Goal: Task Accomplishment & Management: Manage account settings

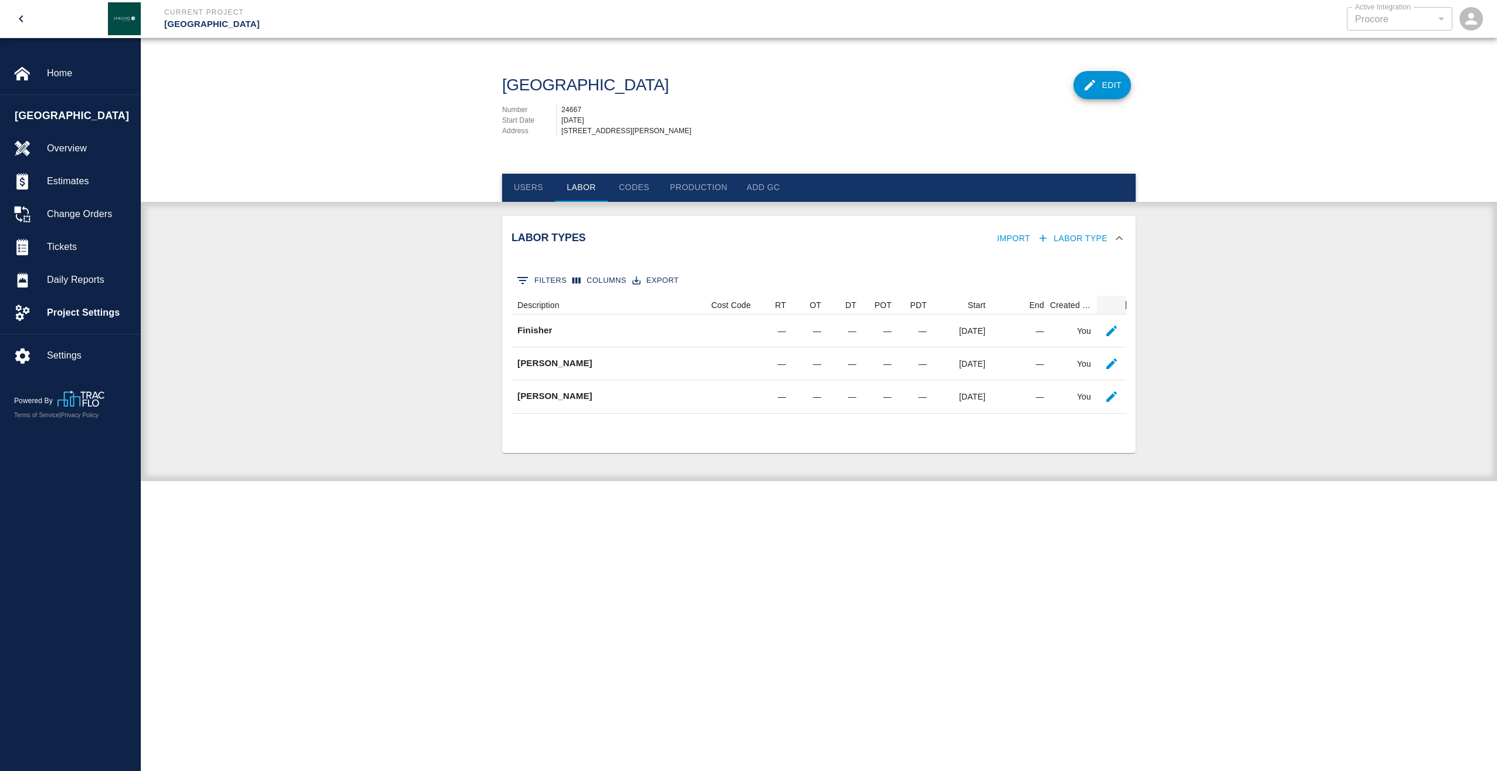
scroll to position [109, 606]
click at [74, 276] on span "Daily Reports" at bounding box center [89, 280] width 84 height 14
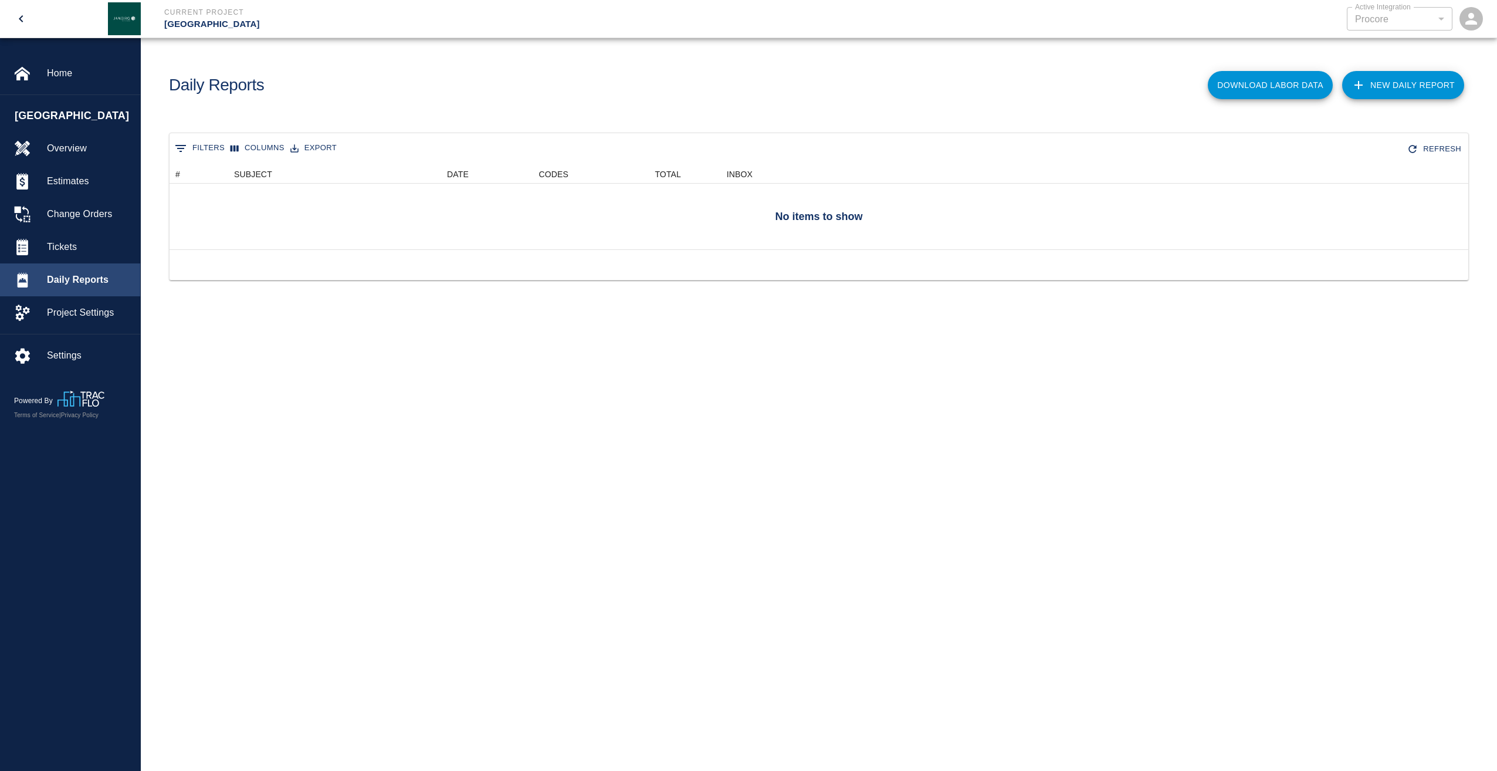
scroll to position [76, 1290]
click at [55, 113] on span "[GEOGRAPHIC_DATA]" at bounding box center [75, 116] width 120 height 16
click at [69, 356] on span "Settings" at bounding box center [89, 356] width 84 height 14
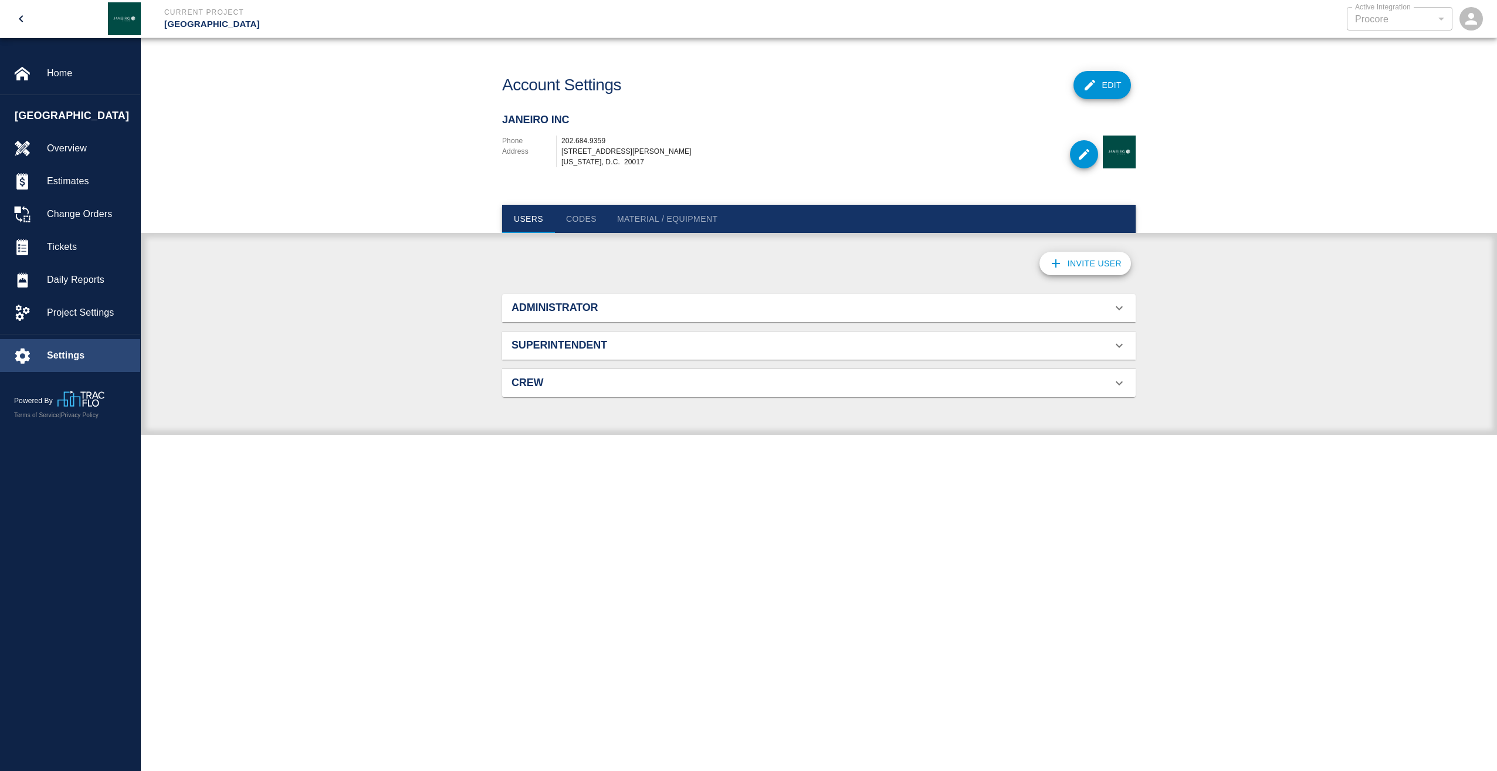
scroll to position [76, 606]
click at [72, 312] on span "Project Settings" at bounding box center [89, 313] width 84 height 14
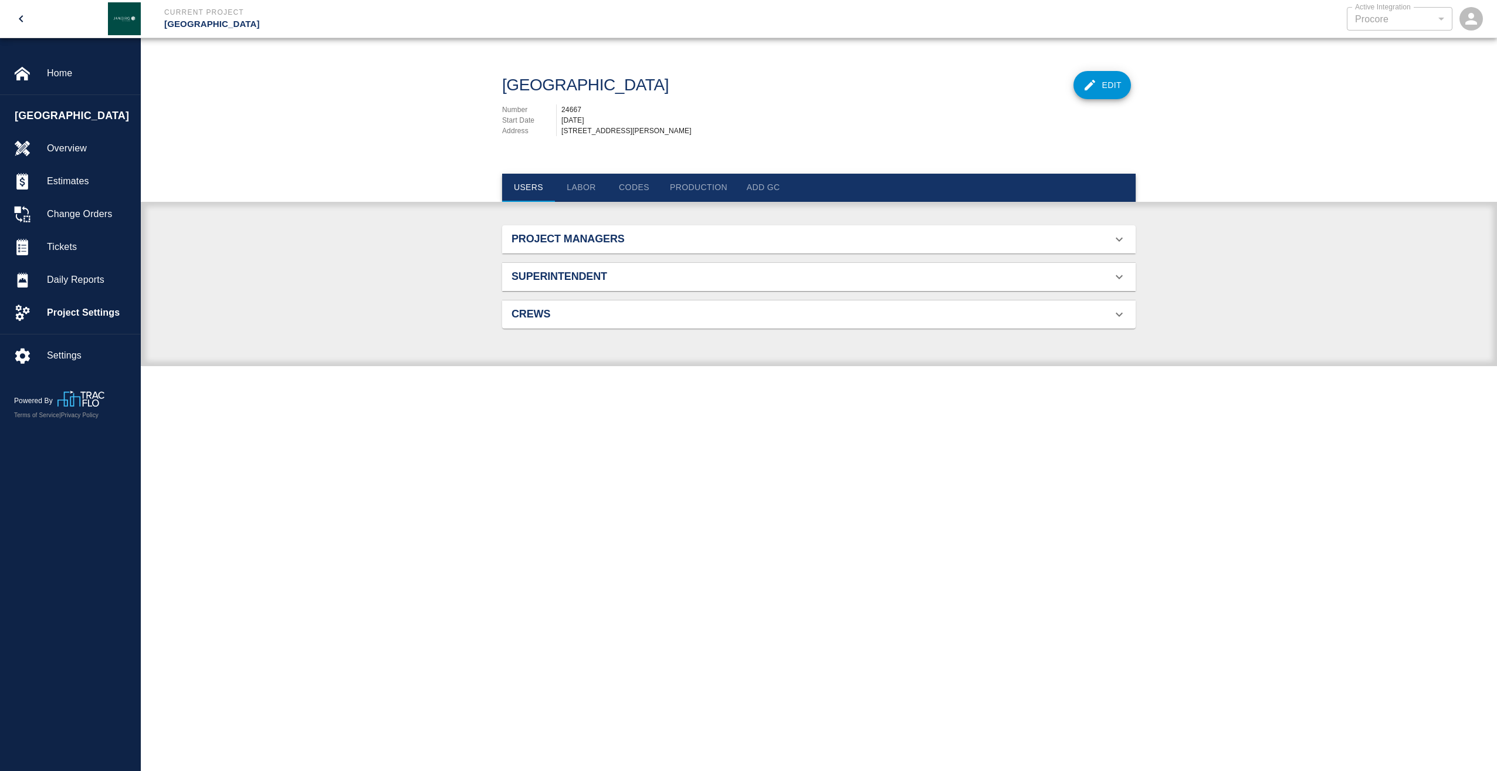
click at [1121, 241] on icon at bounding box center [1119, 239] width 7 height 4
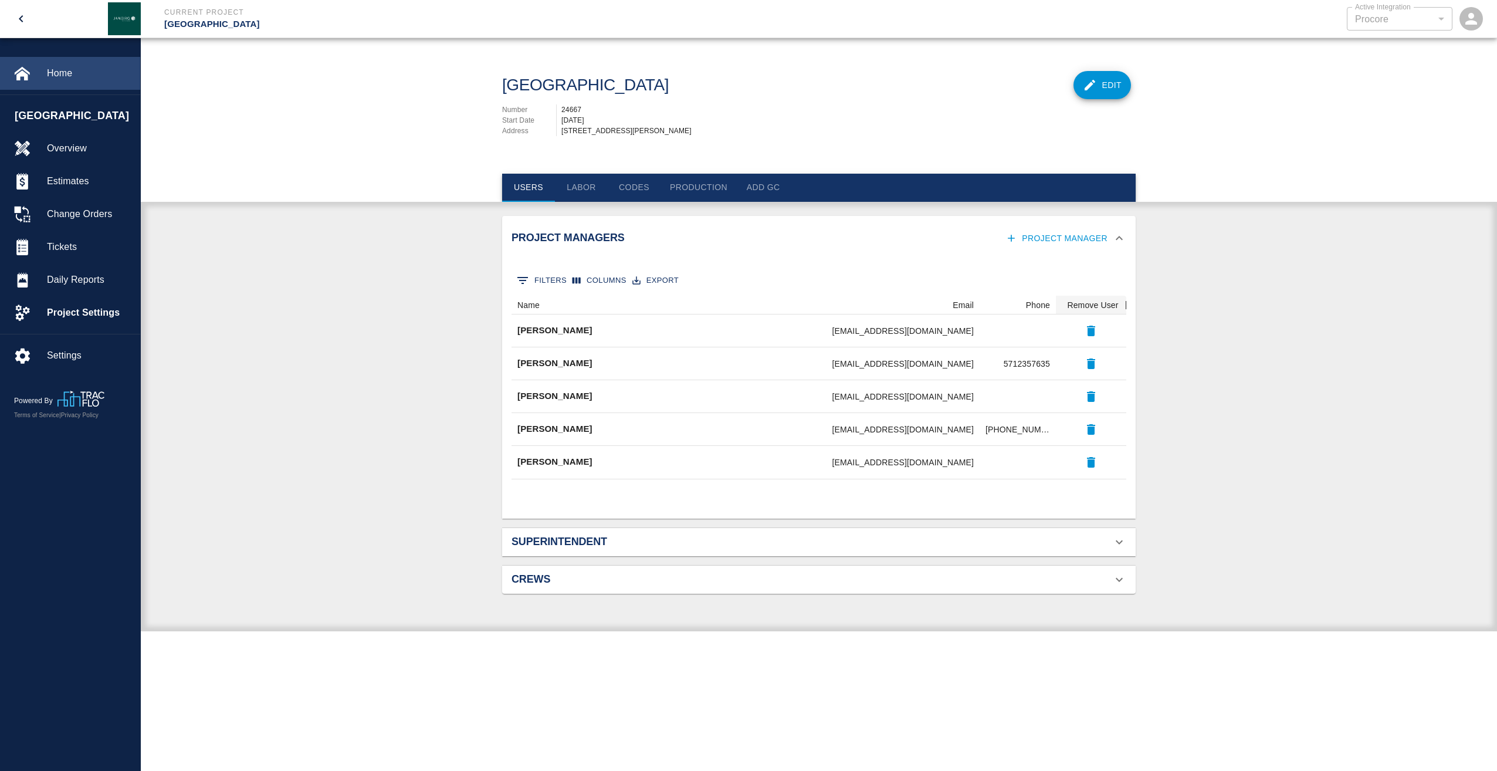
click at [65, 75] on span "Home" at bounding box center [89, 73] width 84 height 14
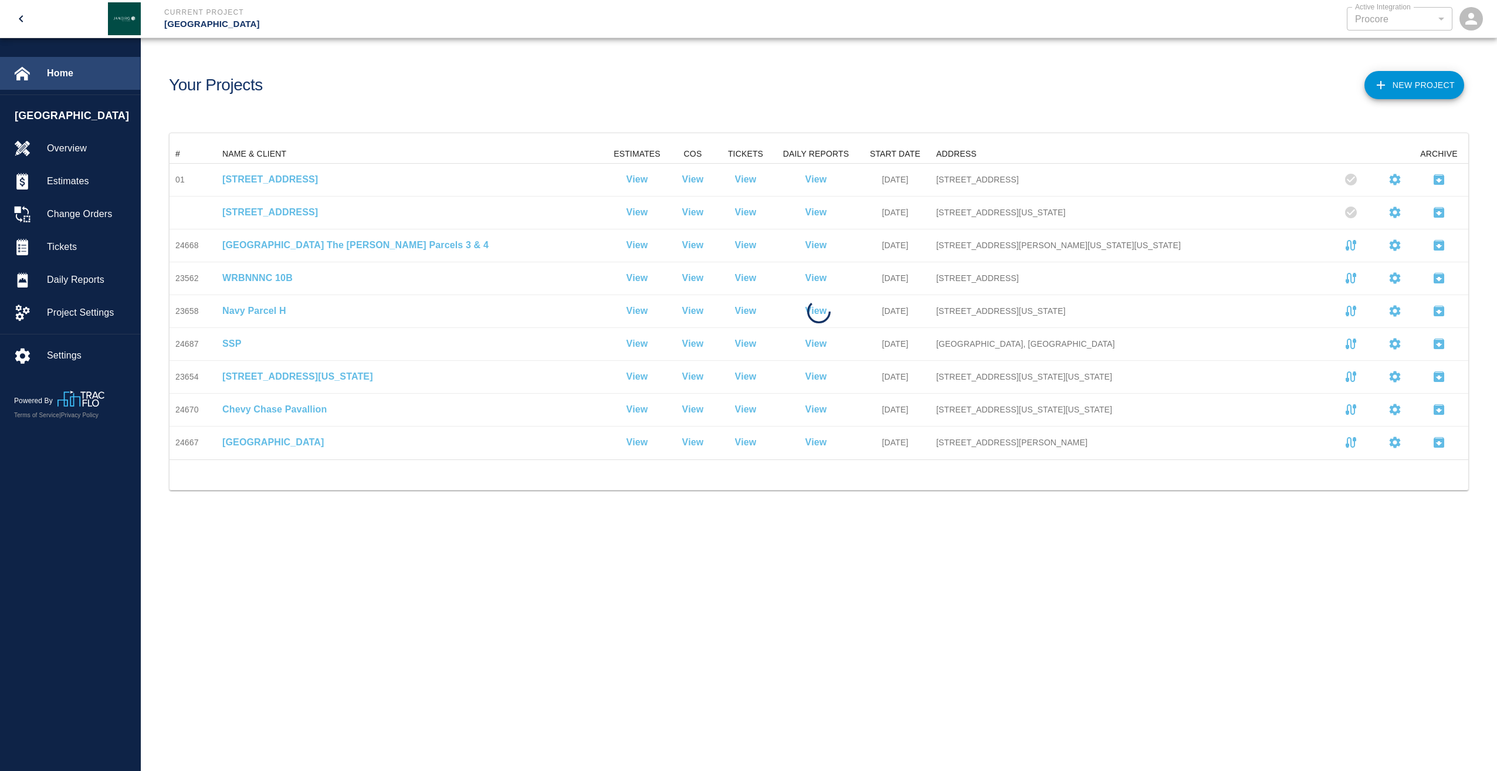
scroll to position [306, 1290]
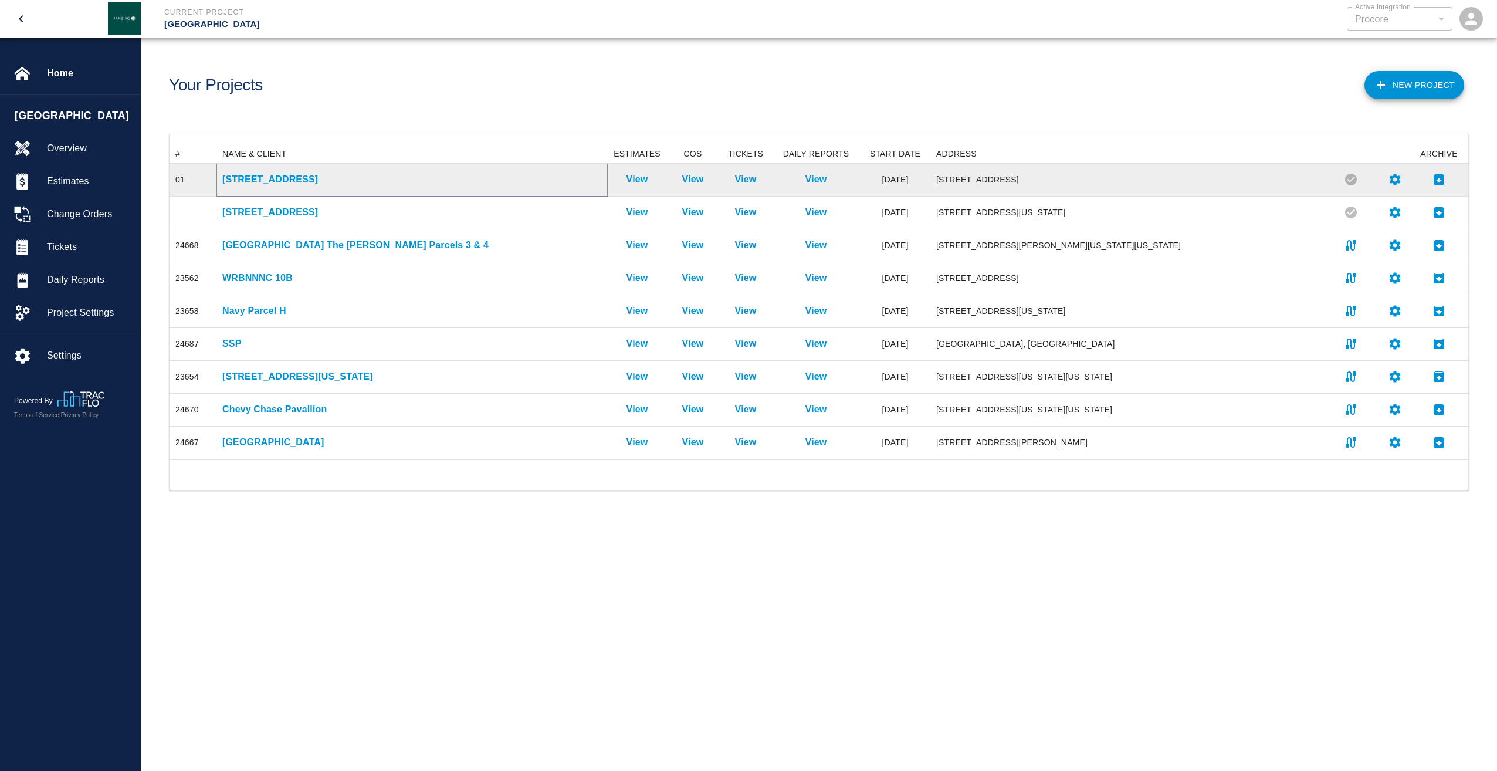
click at [253, 177] on p "[STREET_ADDRESS]" at bounding box center [412, 180] width 380 height 14
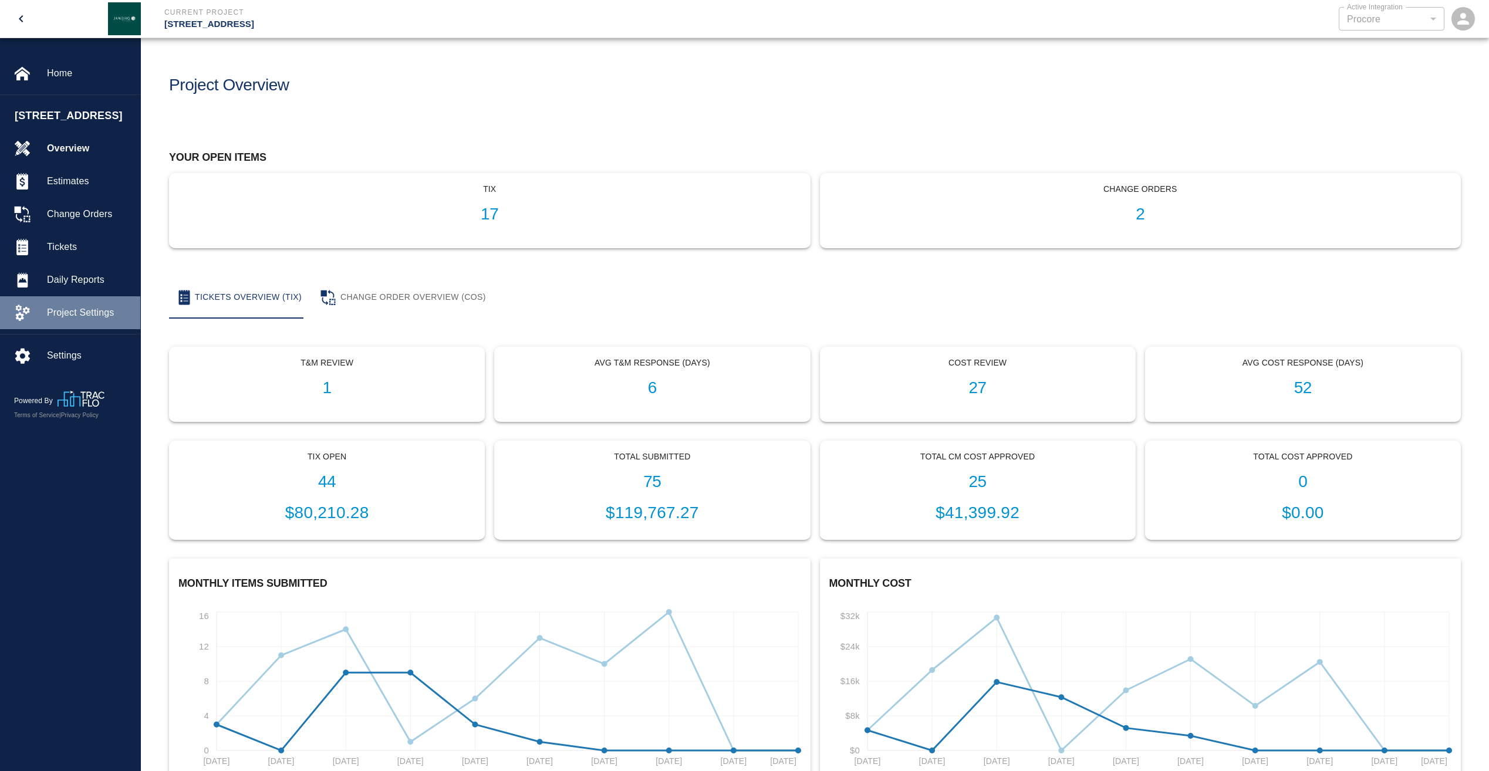
click at [59, 320] on span "Project Settings" at bounding box center [89, 313] width 84 height 14
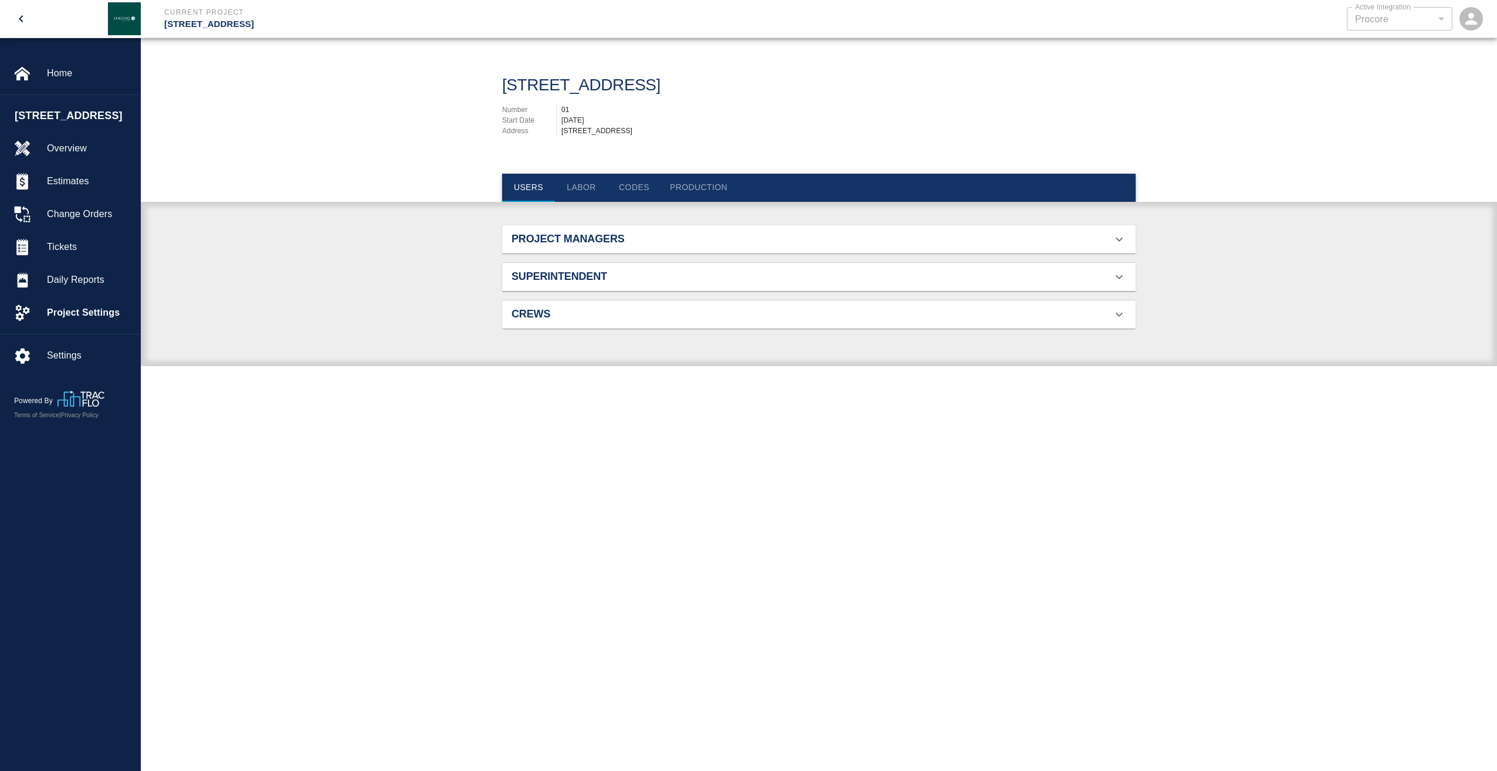
scroll to position [76, 606]
click at [583, 185] on button "Labor" at bounding box center [581, 188] width 53 height 28
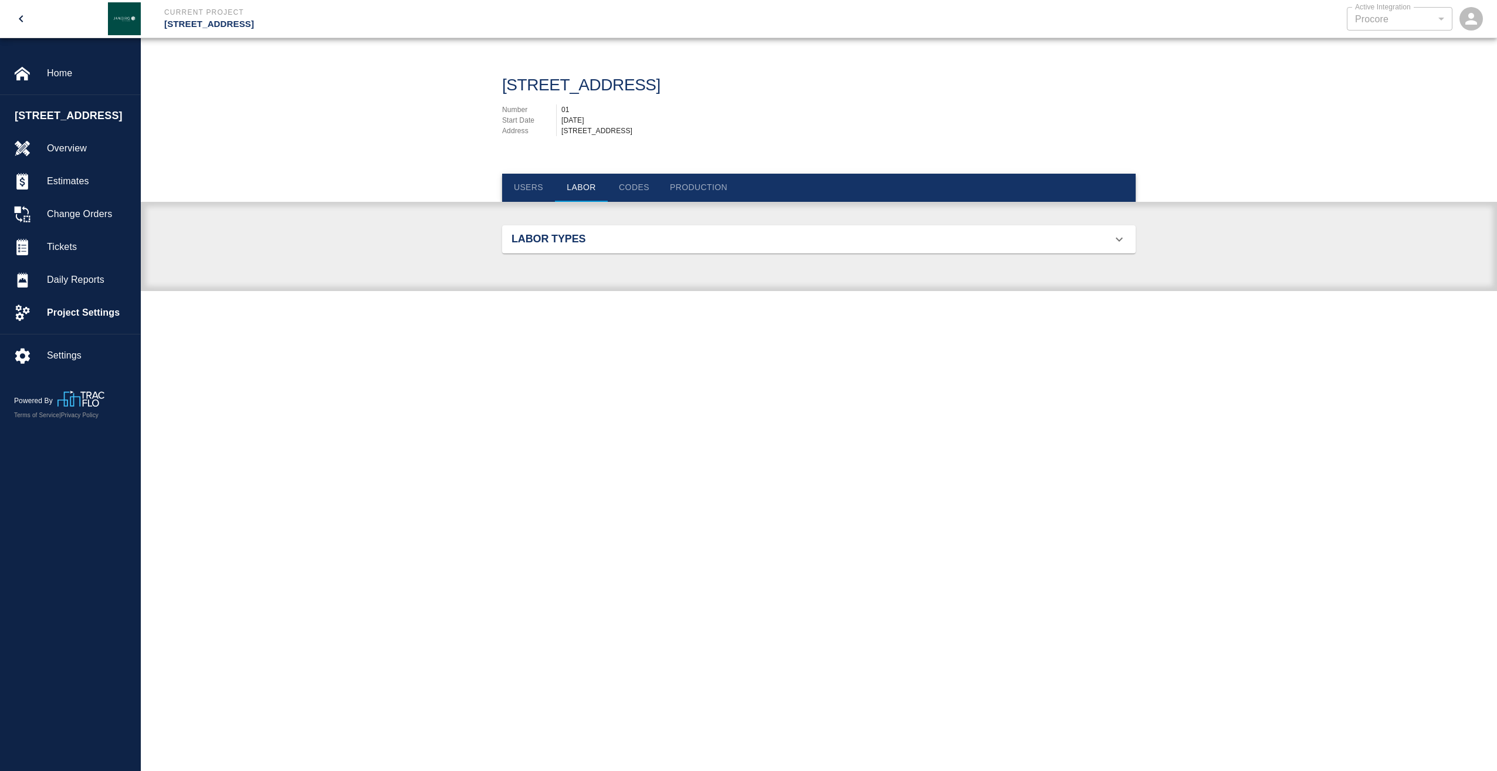
scroll to position [437, 606]
click at [1103, 235] on div "Labor Types" at bounding box center [812, 239] width 601 height 13
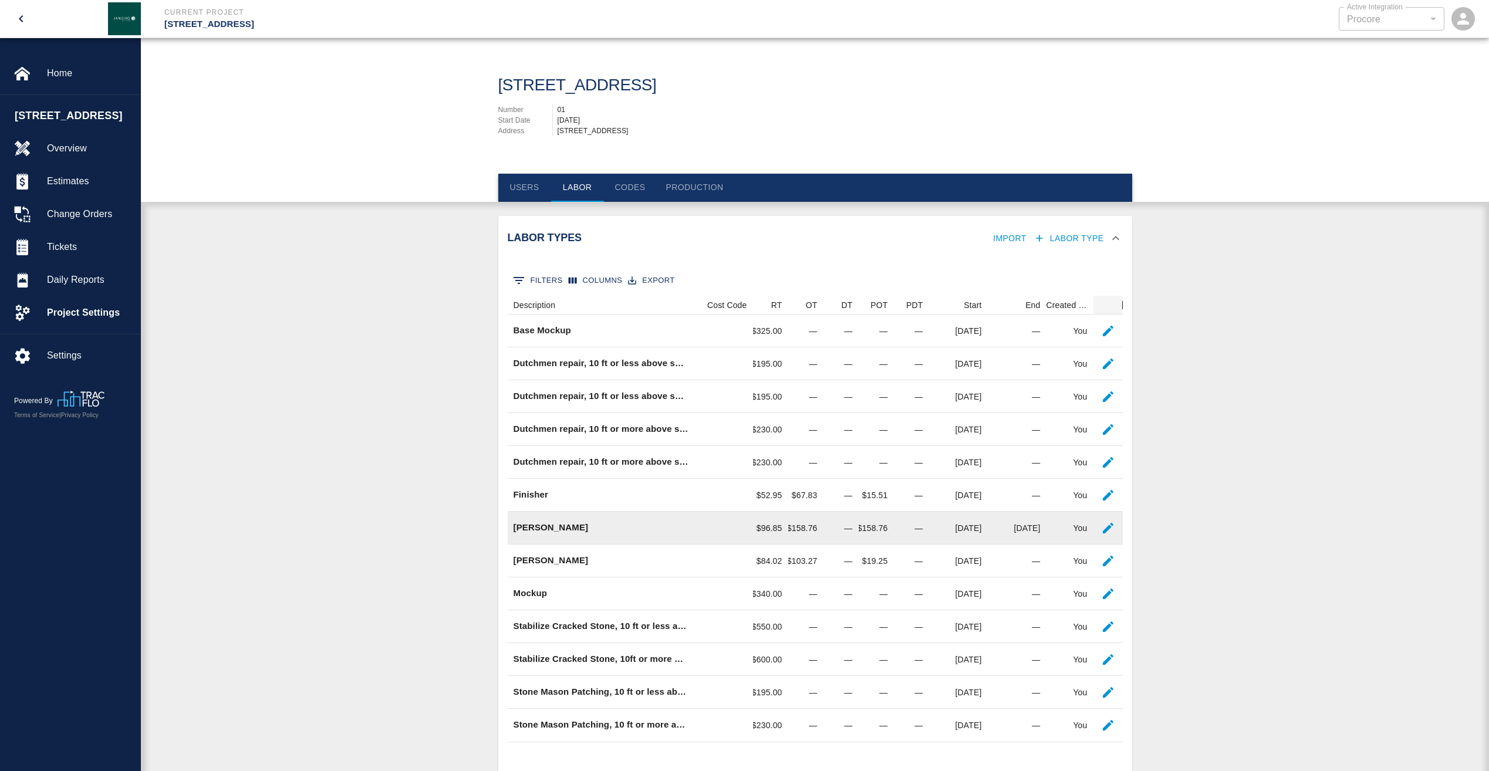
click at [520, 530] on p "[PERSON_NAME]" at bounding box center [550, 527] width 75 height 13
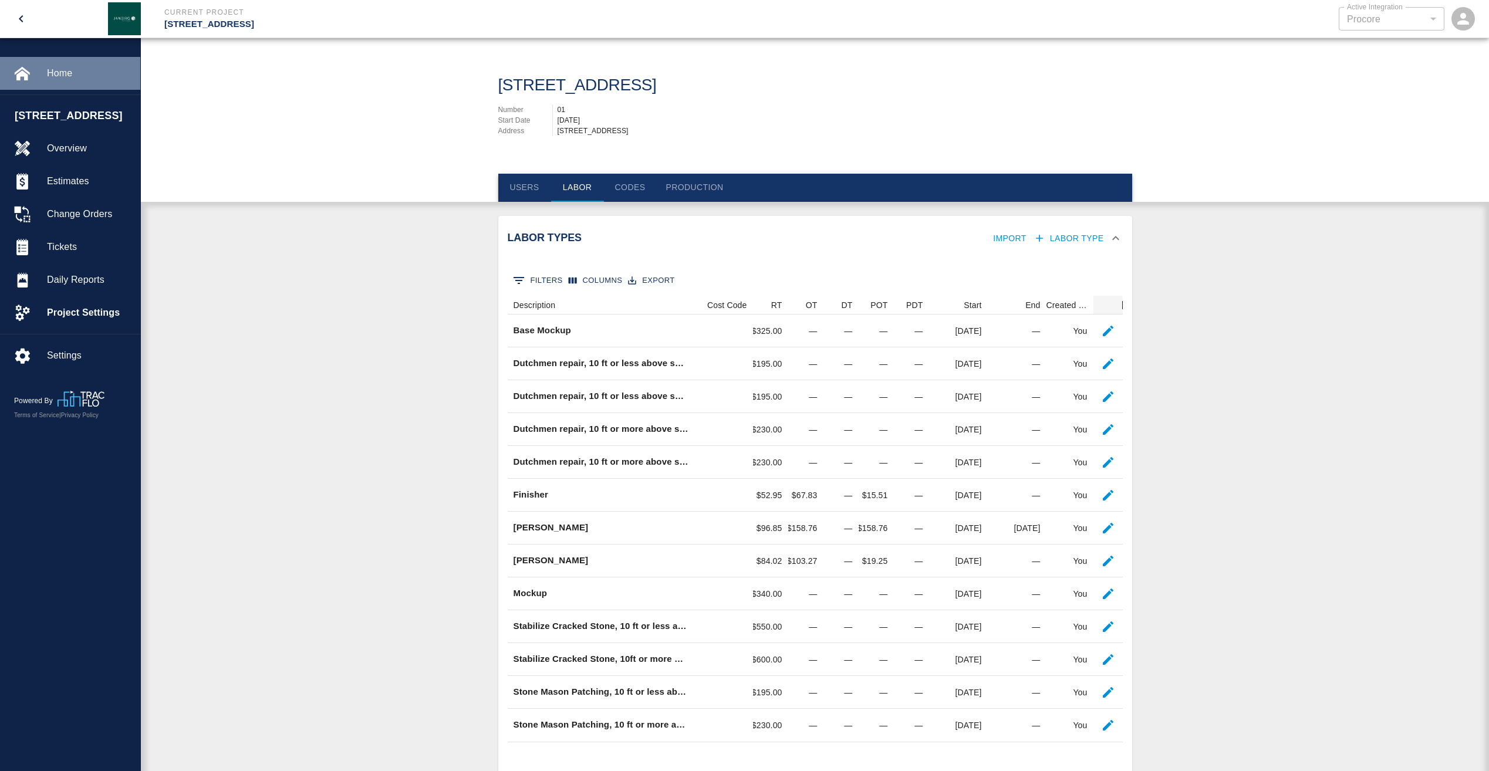
click at [46, 77] on div at bounding box center [30, 73] width 33 height 16
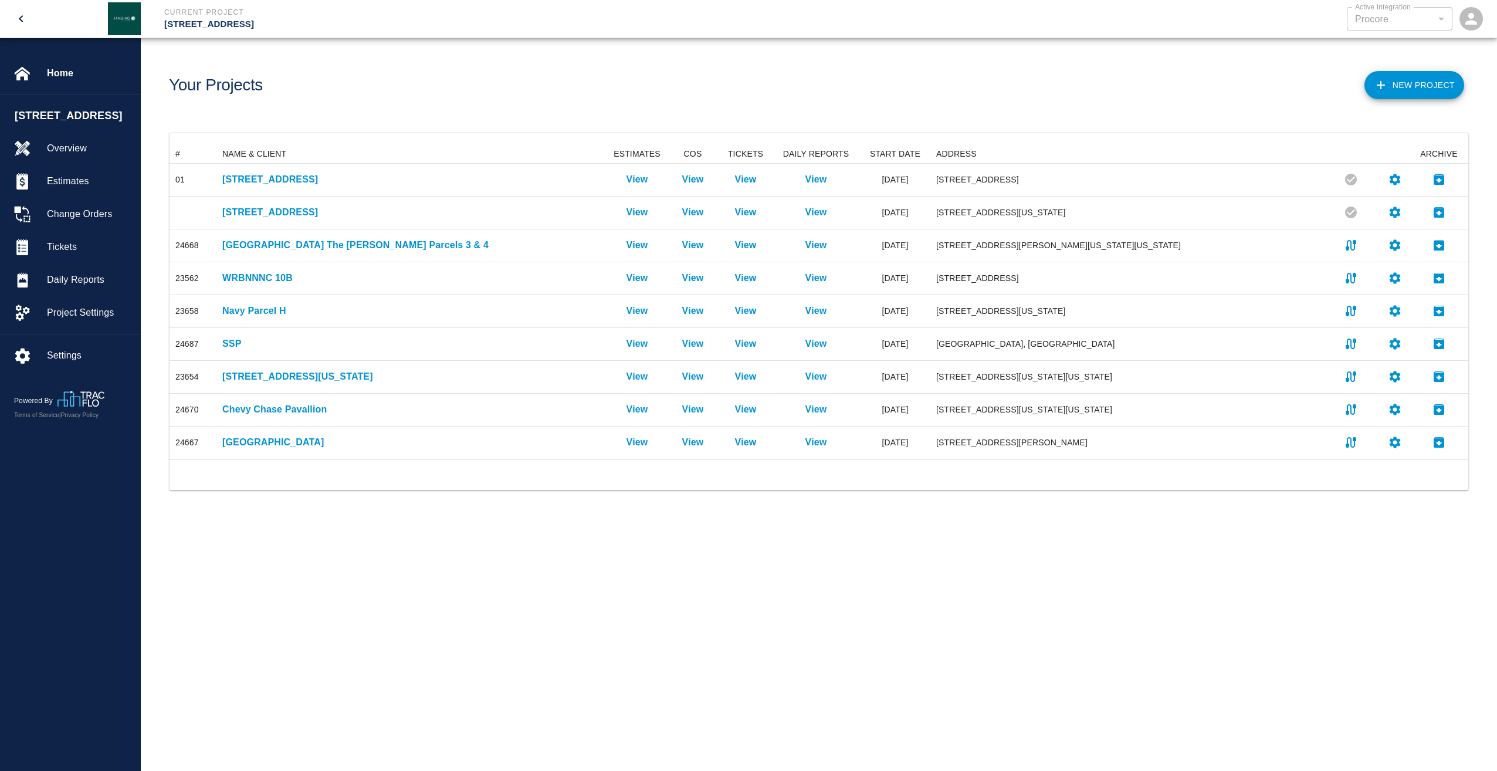
scroll to position [306, 1290]
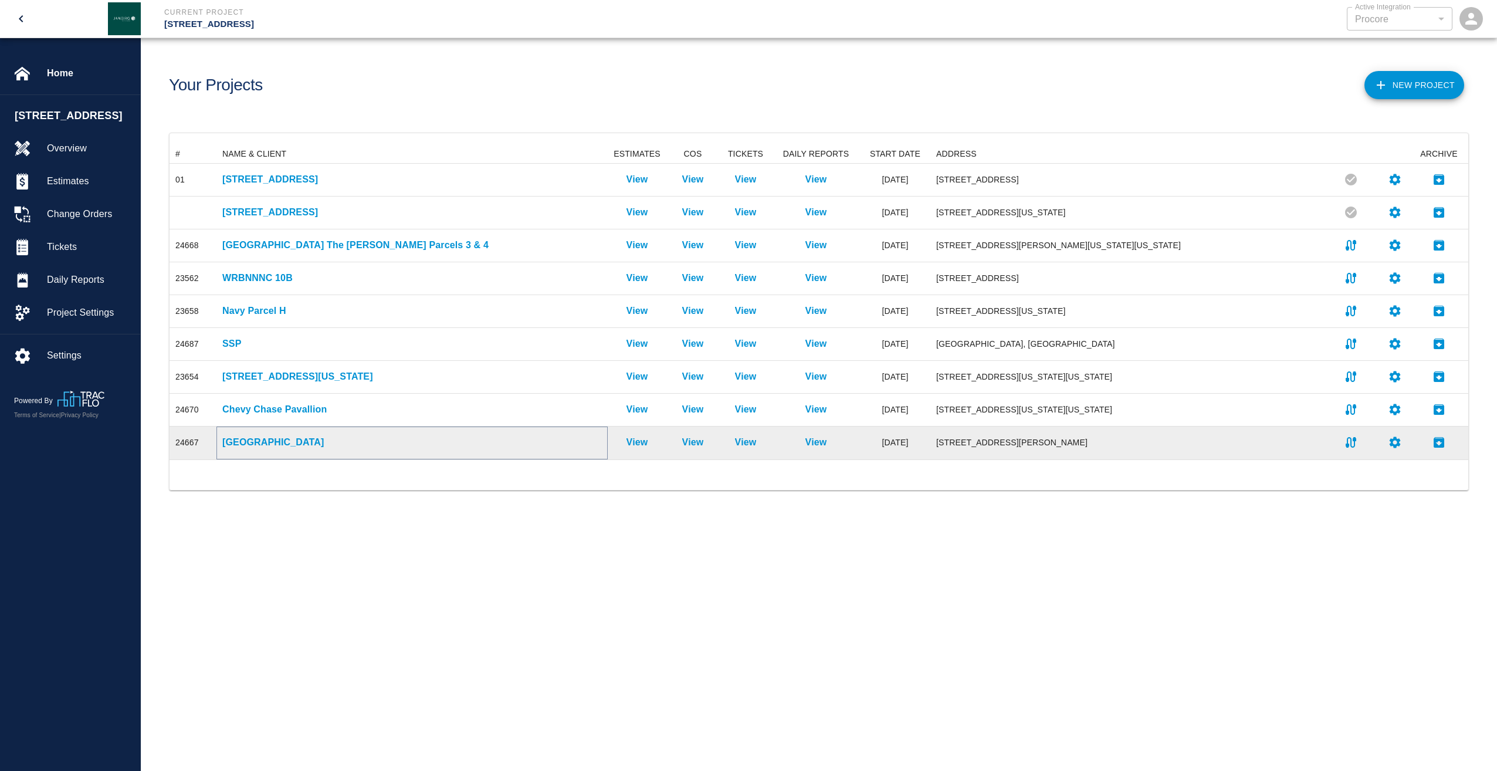
click at [251, 444] on p "[GEOGRAPHIC_DATA]" at bounding box center [412, 442] width 380 height 14
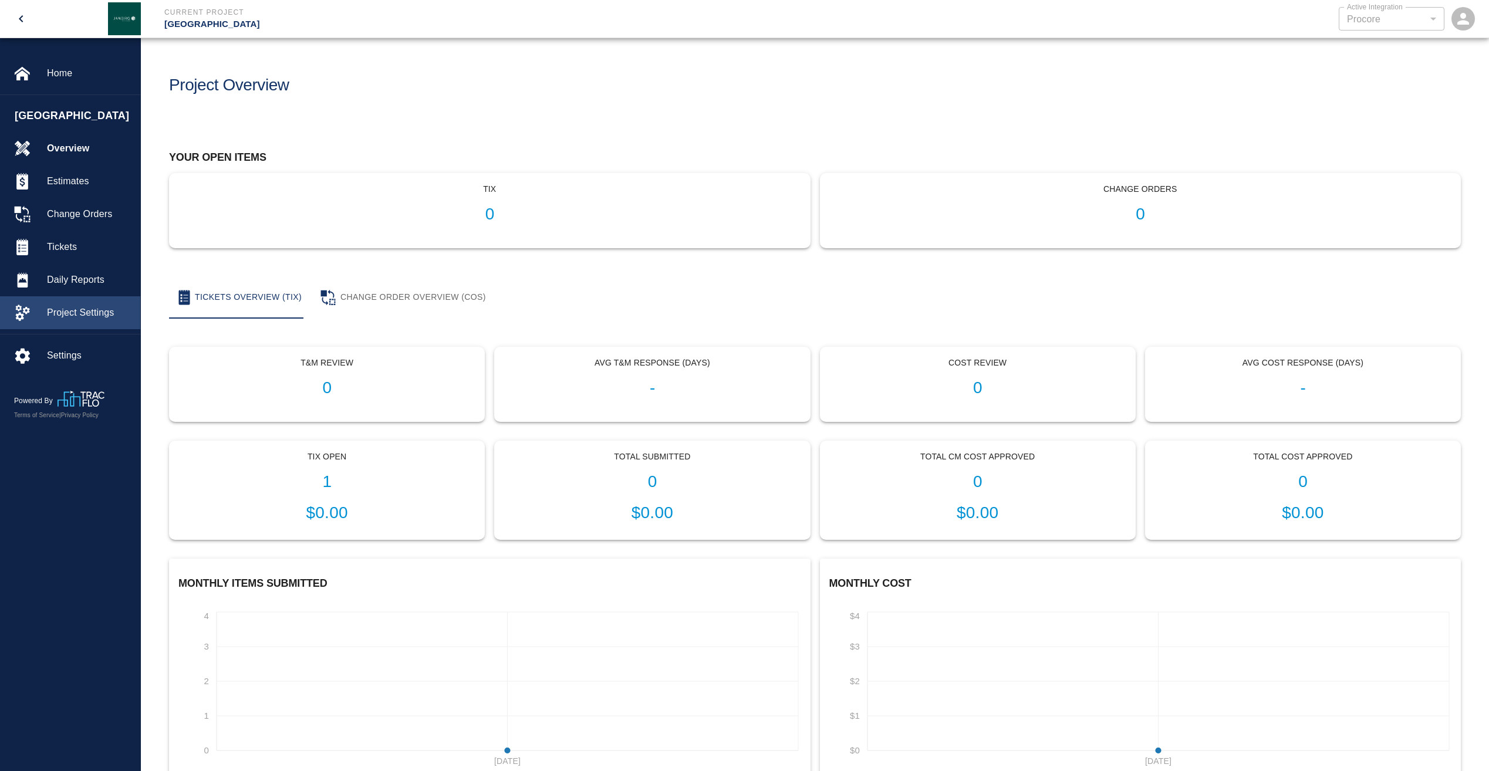
click at [48, 318] on span "Project Settings" at bounding box center [89, 313] width 84 height 14
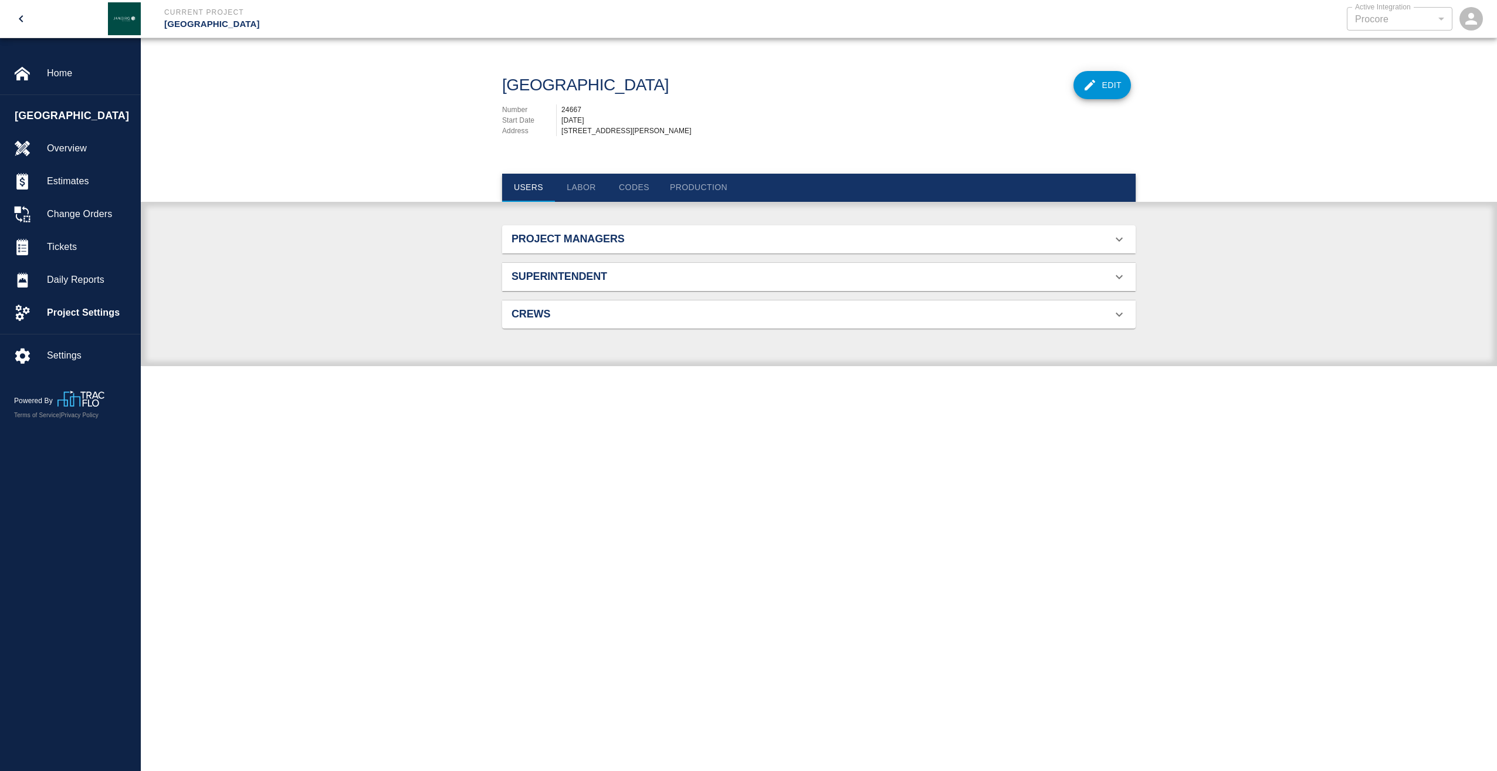
scroll to position [76, 606]
click at [569, 202] on button "Labor" at bounding box center [581, 188] width 53 height 28
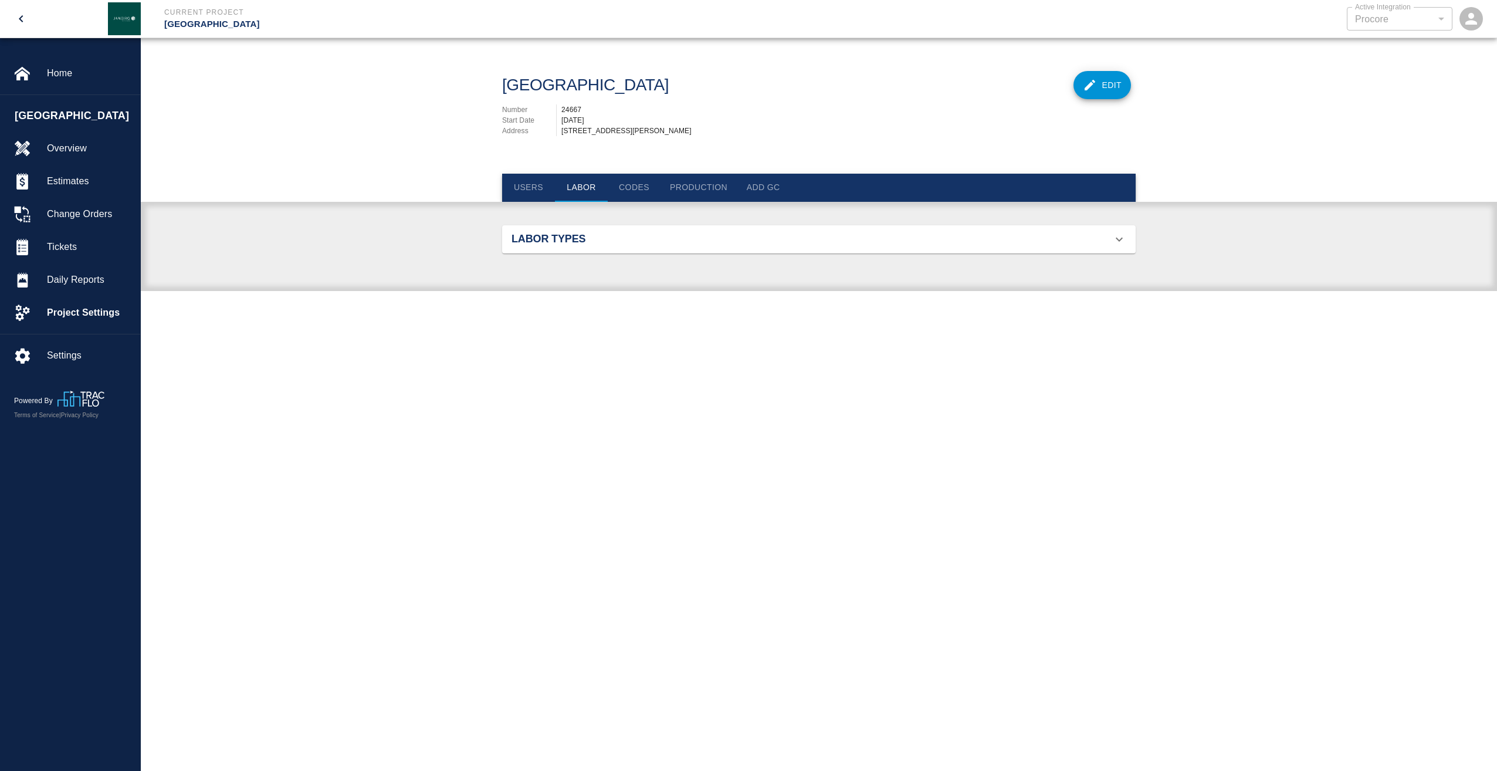
scroll to position [109, 606]
click at [591, 245] on div "Labor Types" at bounding box center [819, 239] width 634 height 28
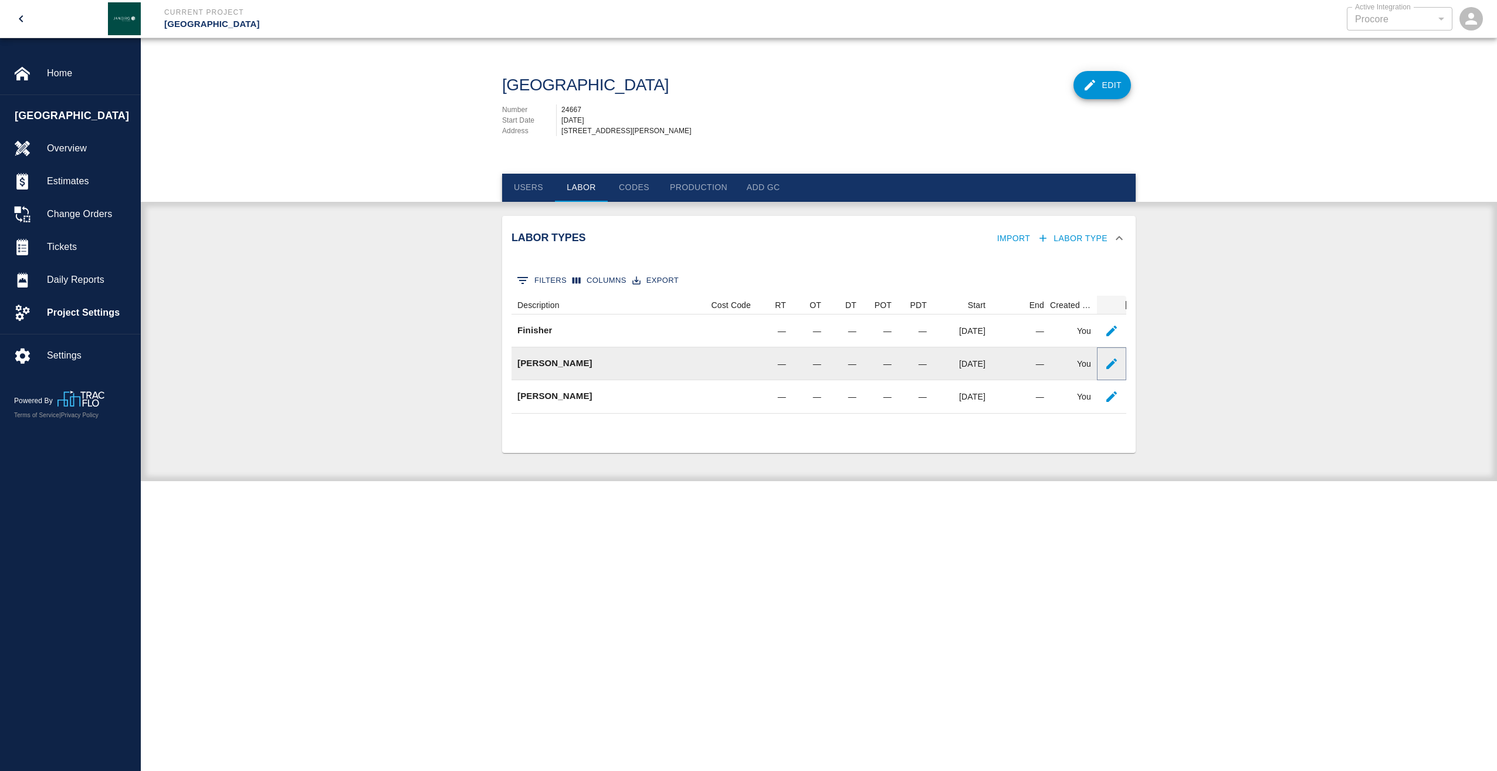
click at [1115, 371] on icon "button" at bounding box center [1112, 364] width 14 height 14
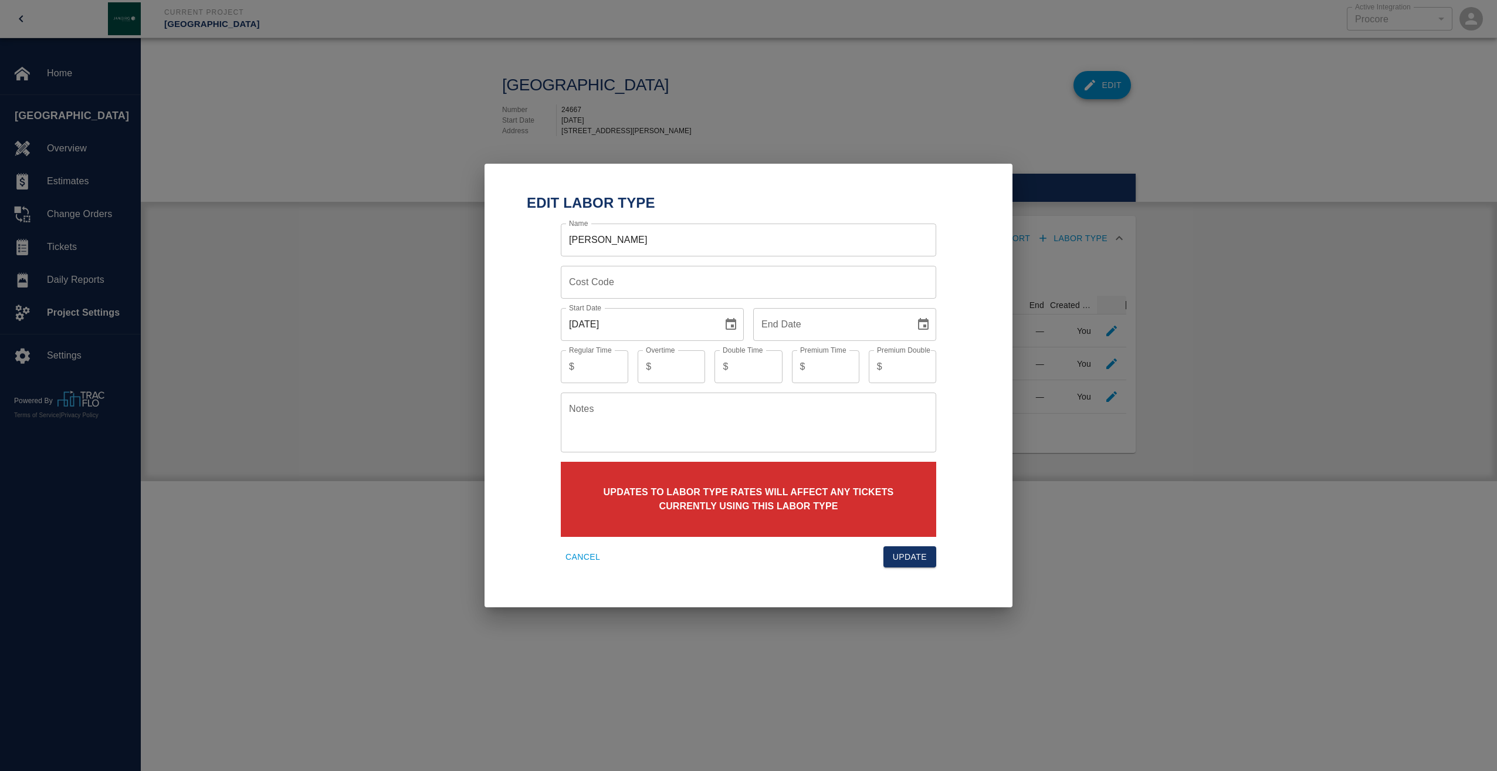
click at [624, 370] on input "Regular Time" at bounding box center [603, 366] width 49 height 33
type input "96.85"
click at [655, 366] on div "$ Overtime" at bounding box center [671, 366] width 67 height 33
type input "158.76"
click at [742, 363] on input "Double Time" at bounding box center [757, 366] width 49 height 33
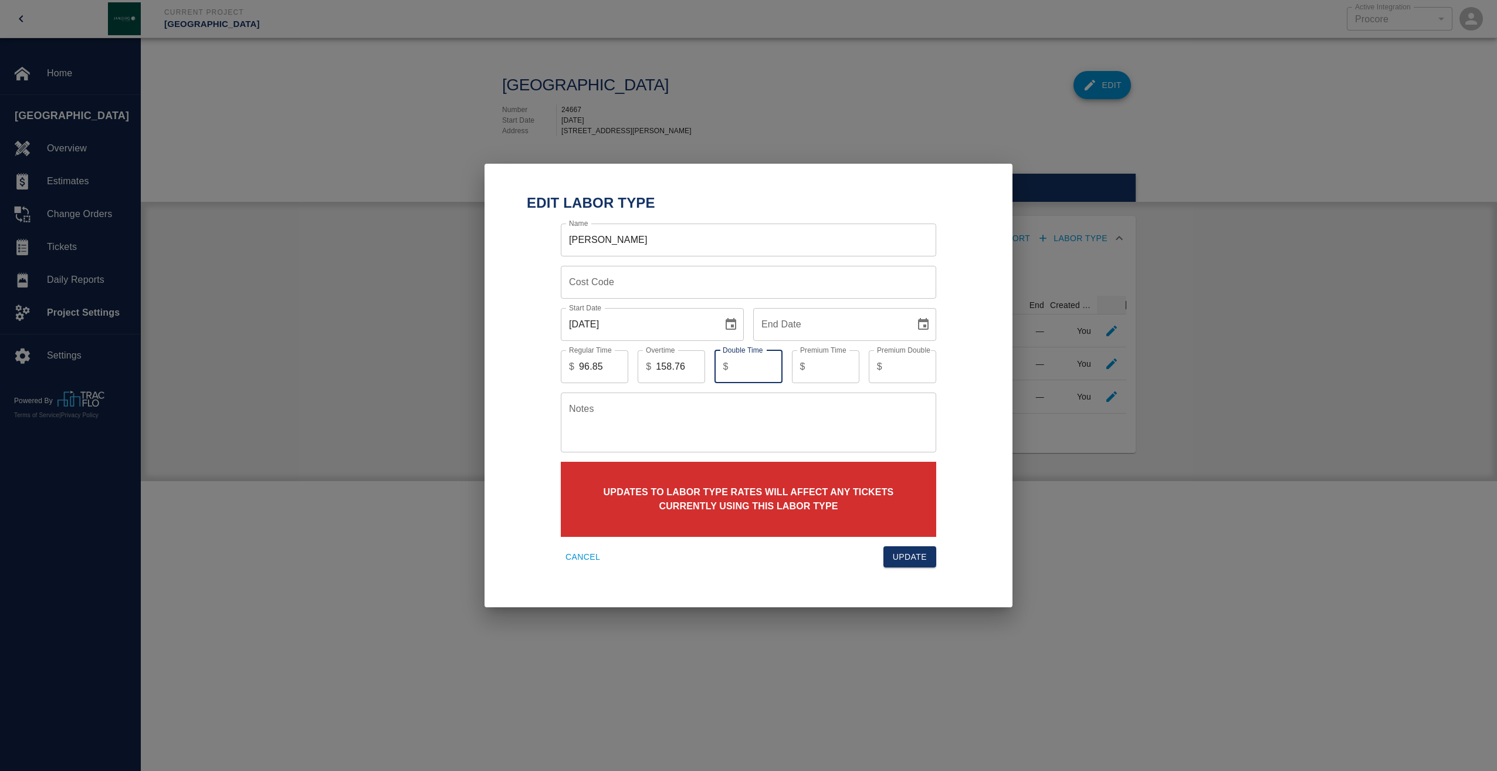
click at [819, 367] on input "Premium Time" at bounding box center [834, 366] width 49 height 33
type input "158.76"
click at [910, 555] on button "Update" at bounding box center [910, 557] width 53 height 22
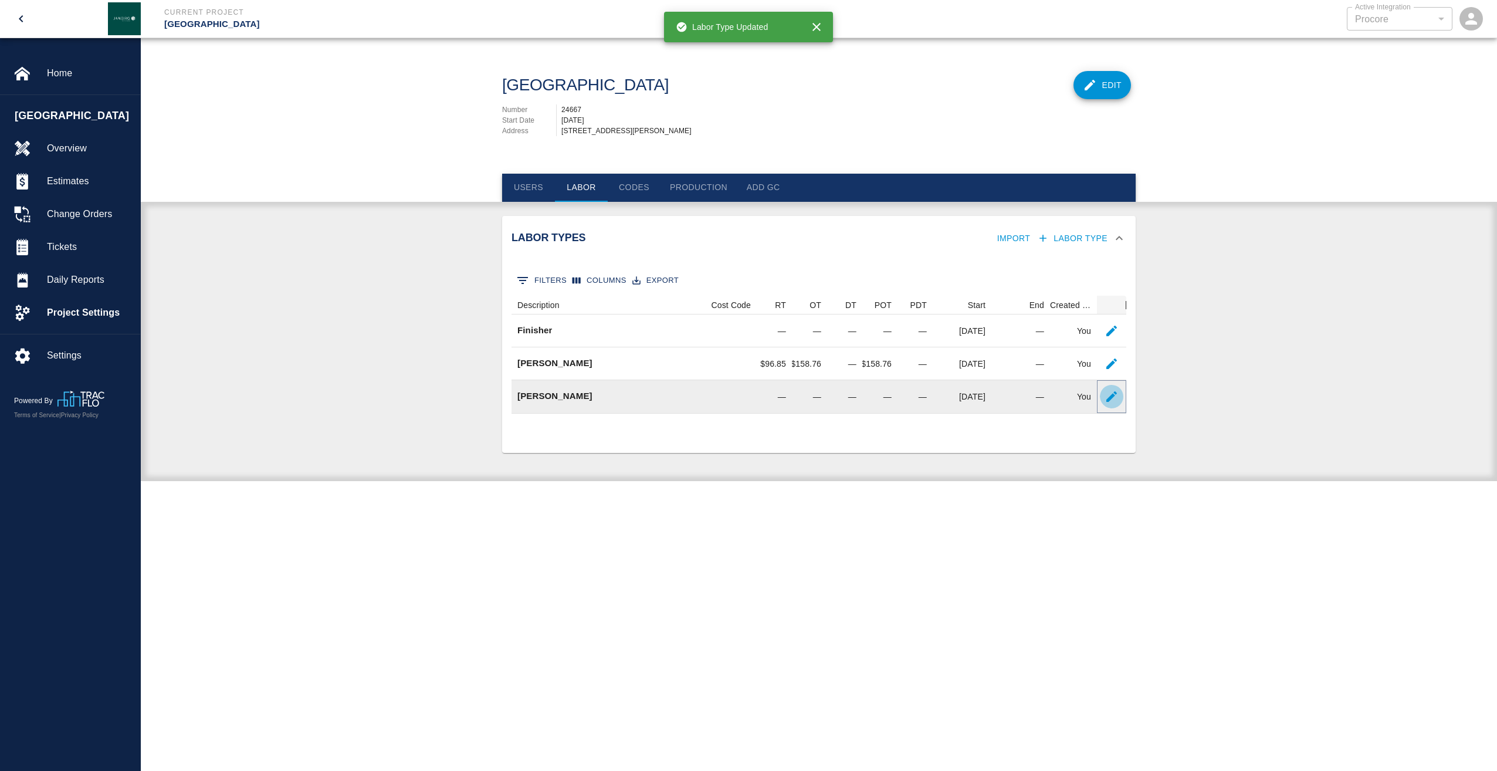
click at [1107, 404] on icon "button" at bounding box center [1112, 397] width 14 height 14
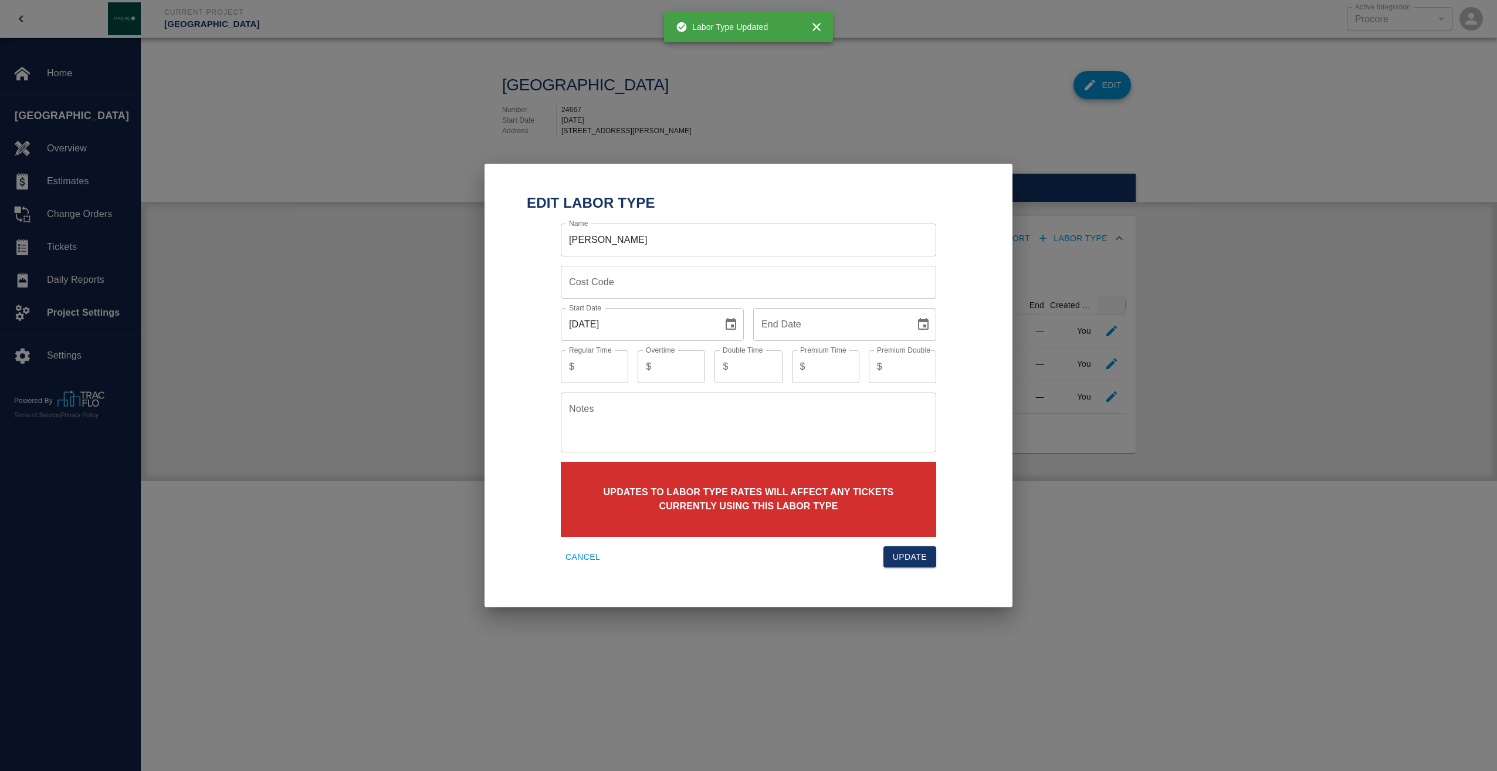
click at [610, 366] on input "Regular Time" at bounding box center [603, 366] width 49 height 33
type input "84.02"
click at [659, 362] on input "Overtime" at bounding box center [680, 366] width 49 height 33
type input "103.27"
click at [820, 369] on input "Premium Time" at bounding box center [834, 366] width 49 height 33
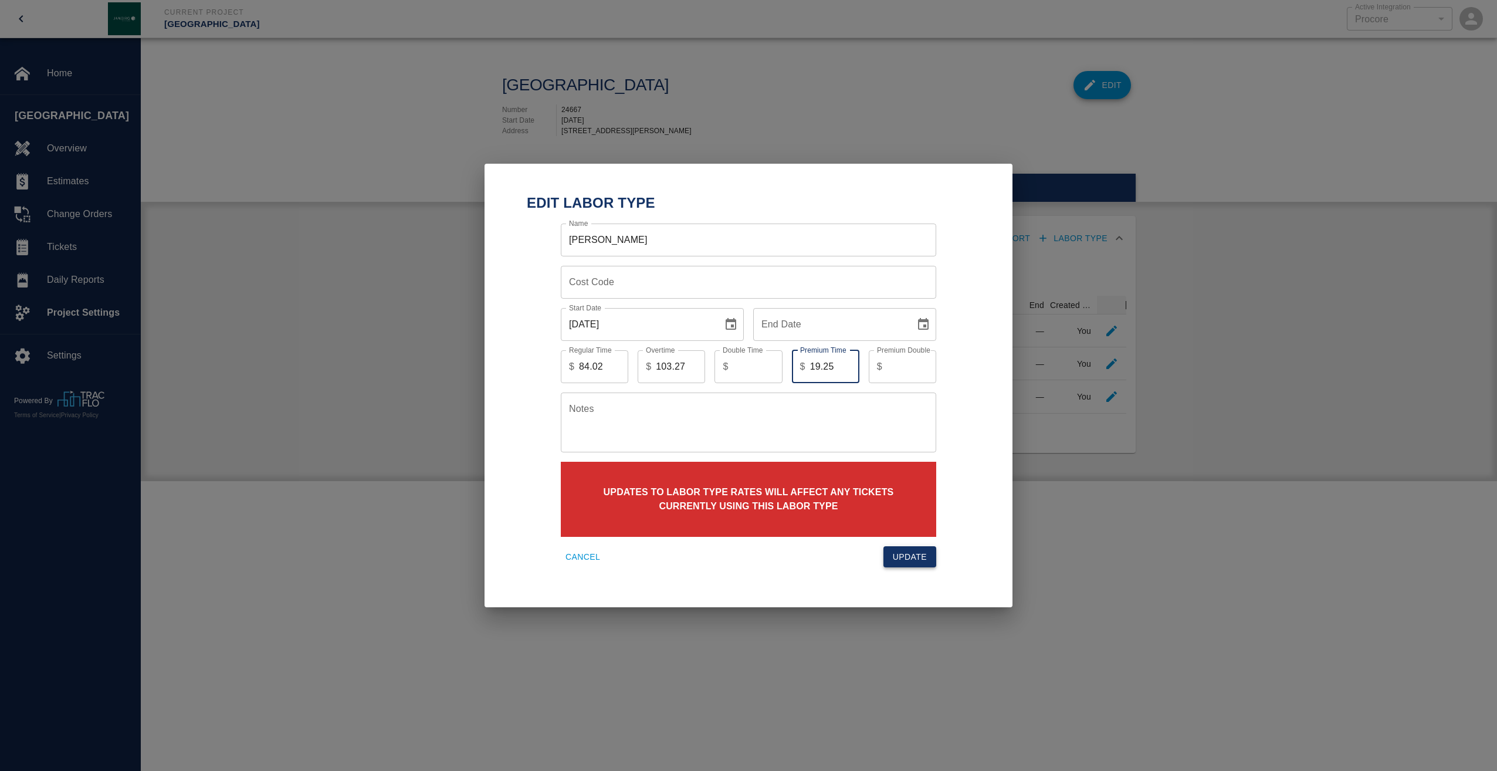
type input "19.25"
click at [912, 555] on button "Update" at bounding box center [910, 557] width 53 height 22
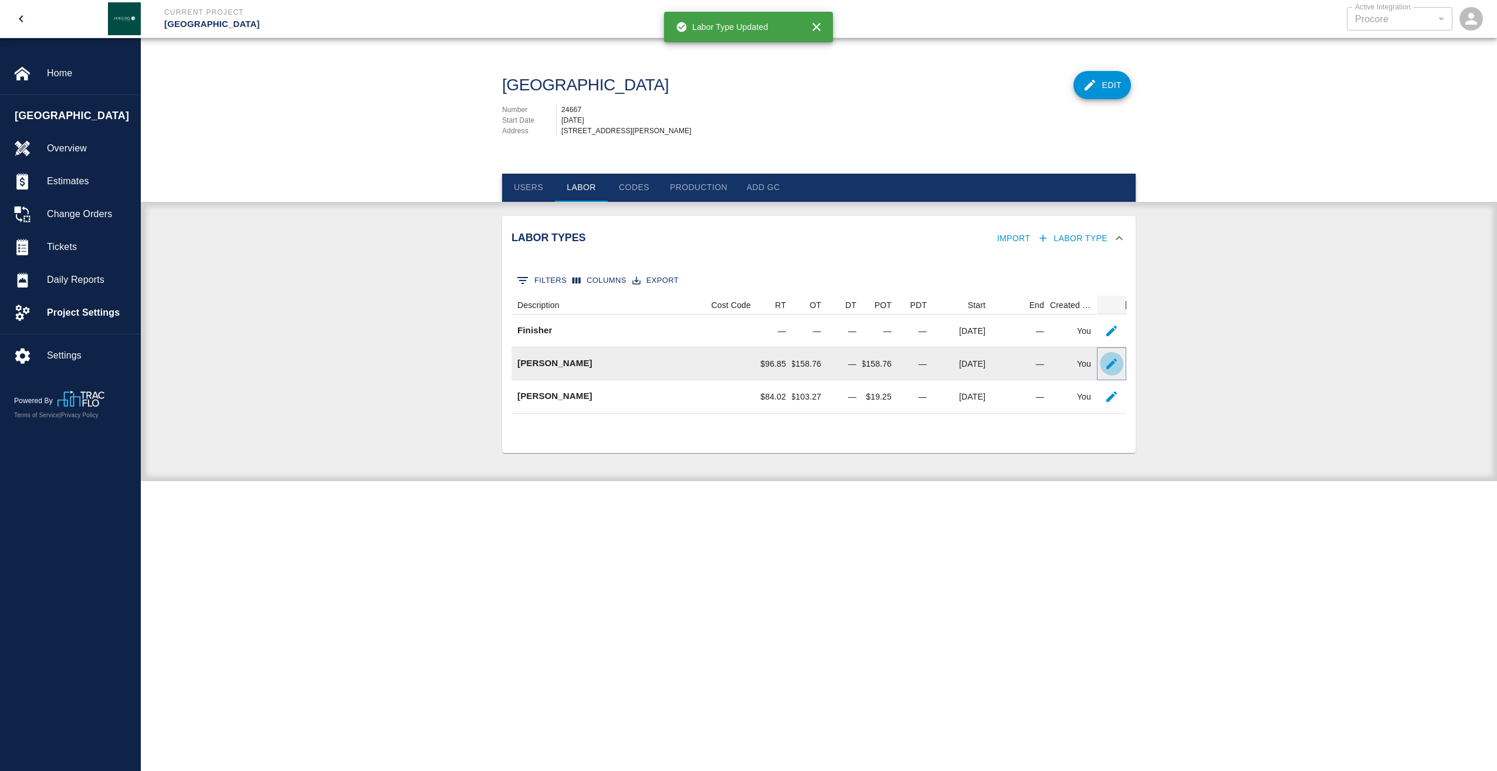
click at [1114, 371] on icon "button" at bounding box center [1112, 364] width 14 height 14
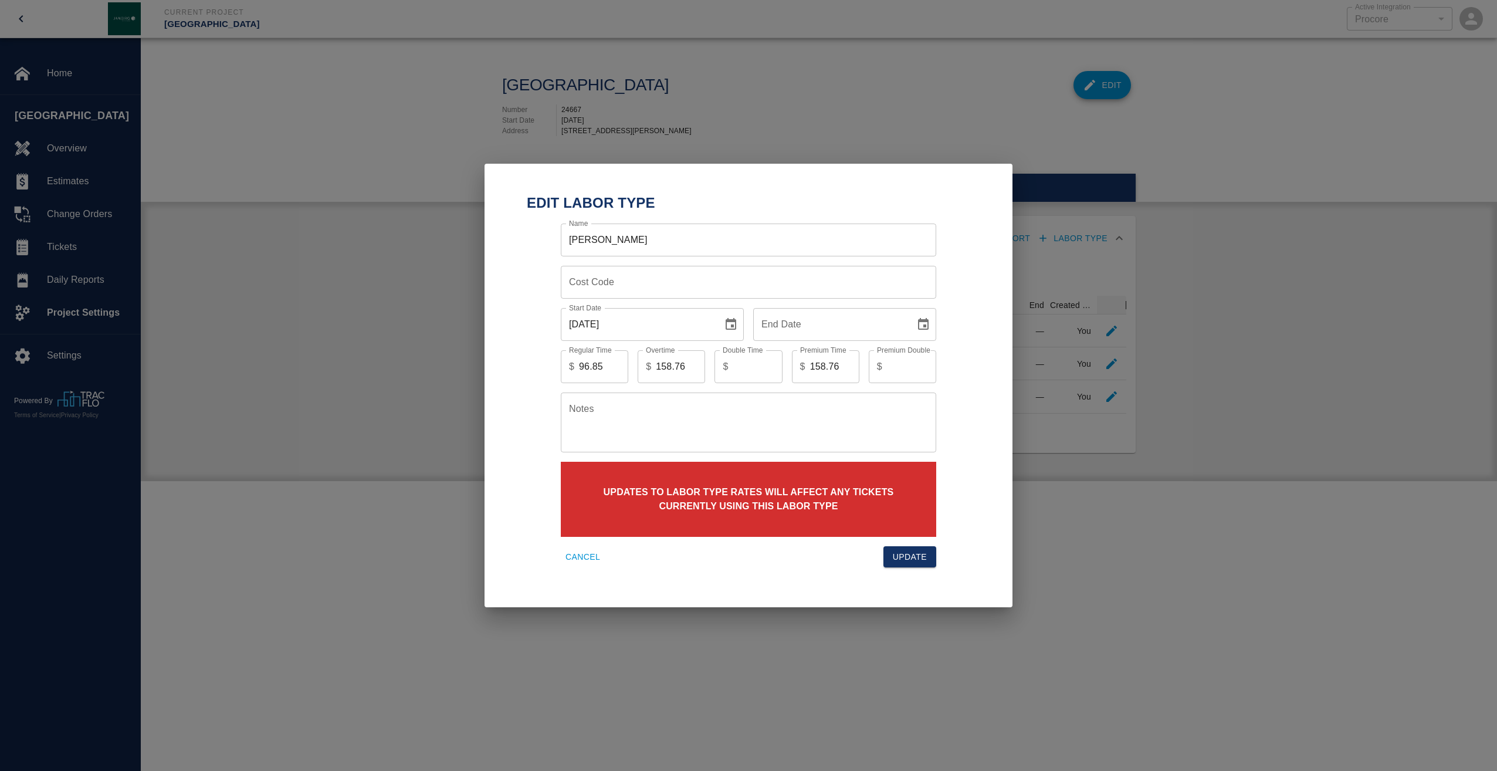
drag, startPoint x: 915, startPoint y: 562, endPoint x: 918, endPoint y: 552, distance: 11.1
click at [915, 562] on button "Update" at bounding box center [910, 557] width 53 height 22
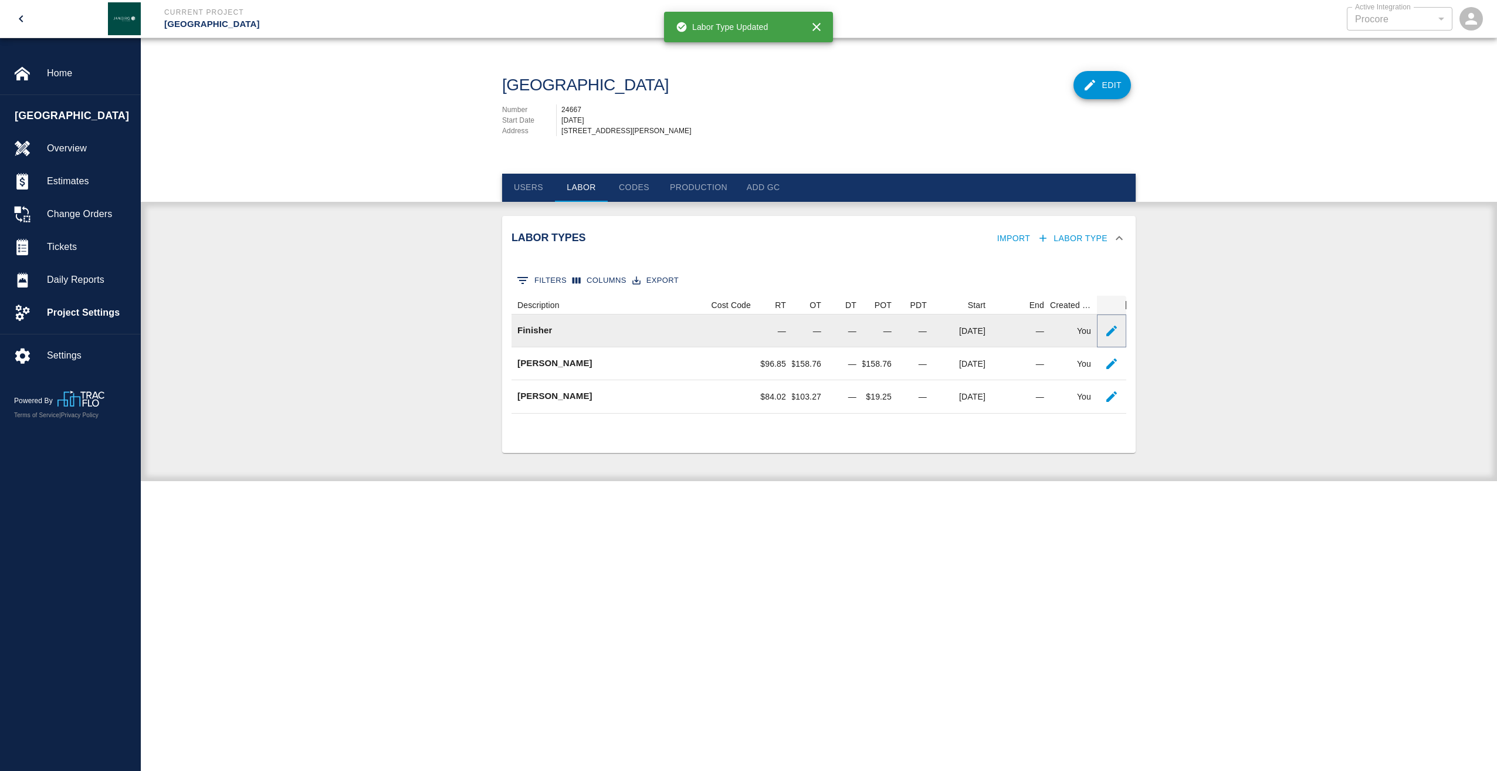
click at [1118, 335] on icon "button" at bounding box center [1112, 331] width 14 height 14
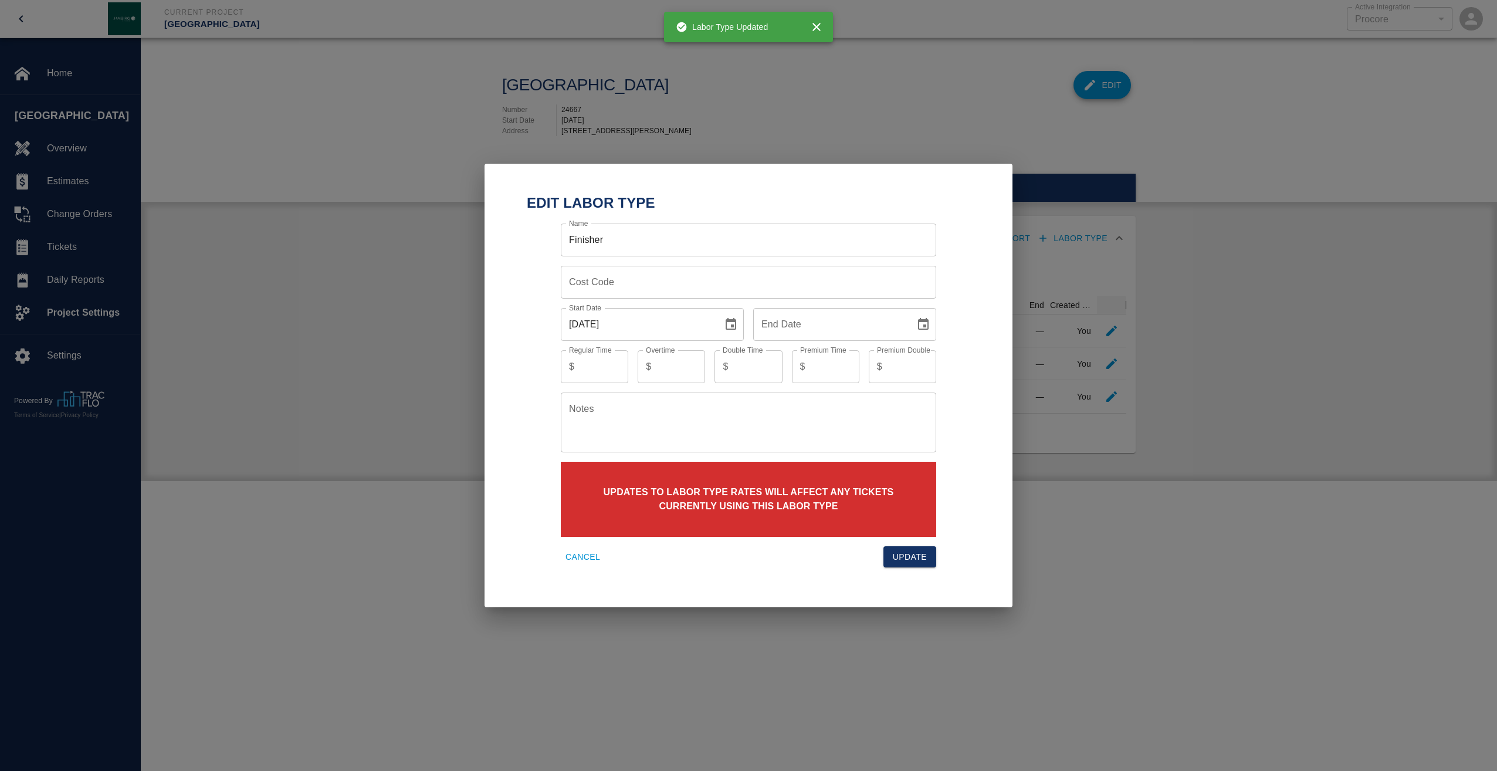
click at [590, 371] on input "Regular Time" at bounding box center [603, 366] width 49 height 33
type input "52.95"
click at [676, 370] on input "Overtime" at bounding box center [680, 366] width 49 height 33
type input "67.83"
click at [809, 366] on div "$ Premium Time" at bounding box center [825, 366] width 67 height 33
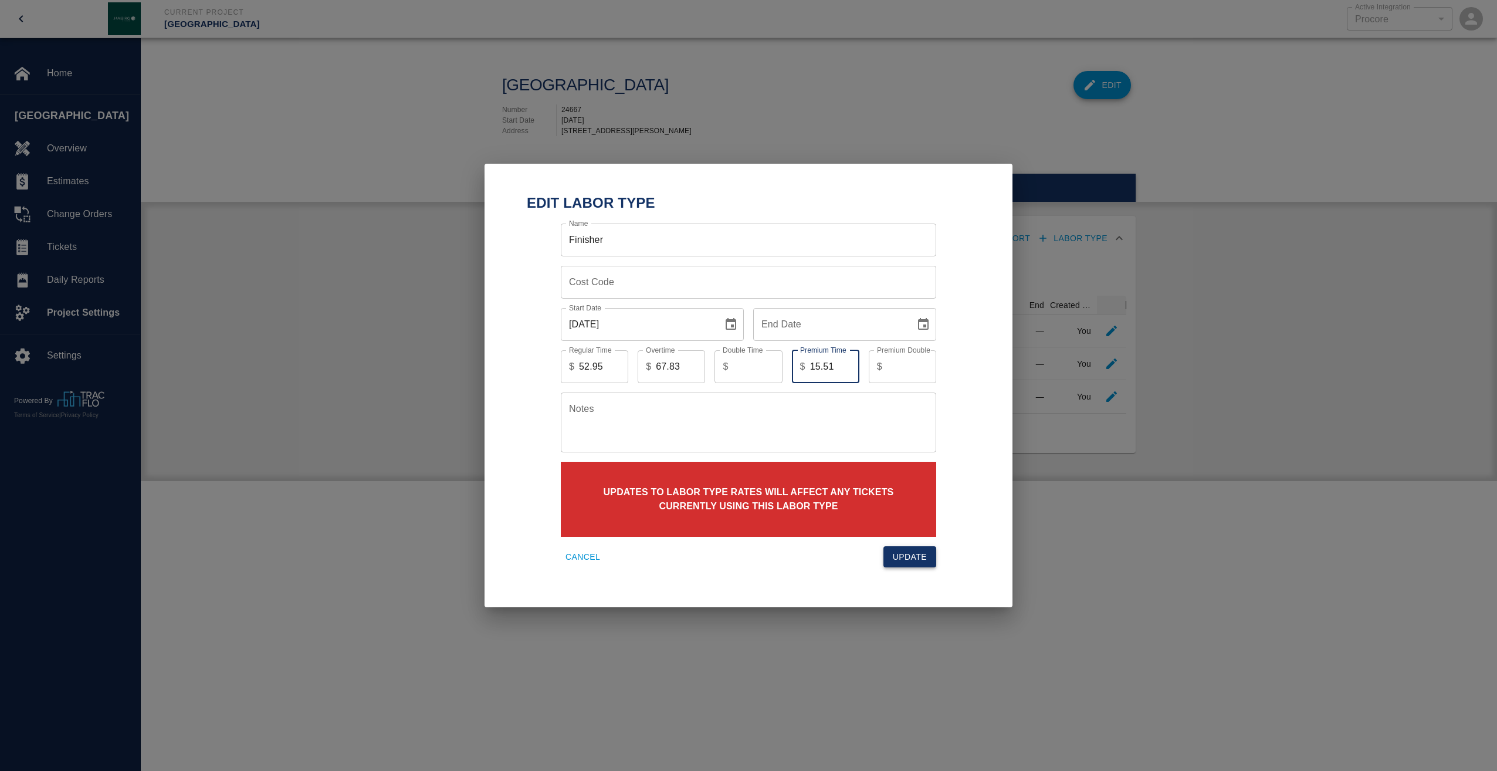
type input "15.51"
click at [912, 553] on button "Update" at bounding box center [910, 557] width 53 height 22
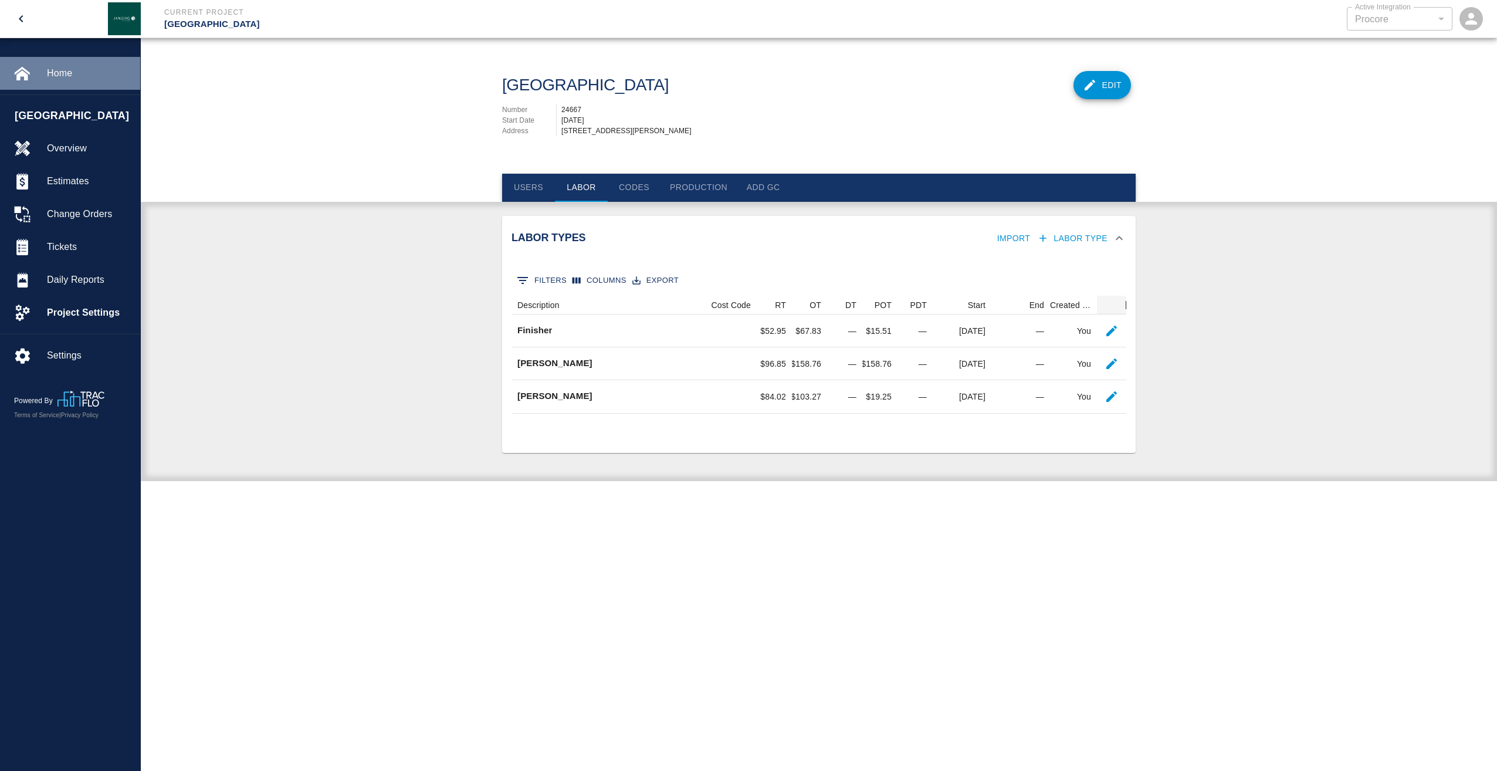
click at [56, 73] on span "Home" at bounding box center [89, 73] width 84 height 14
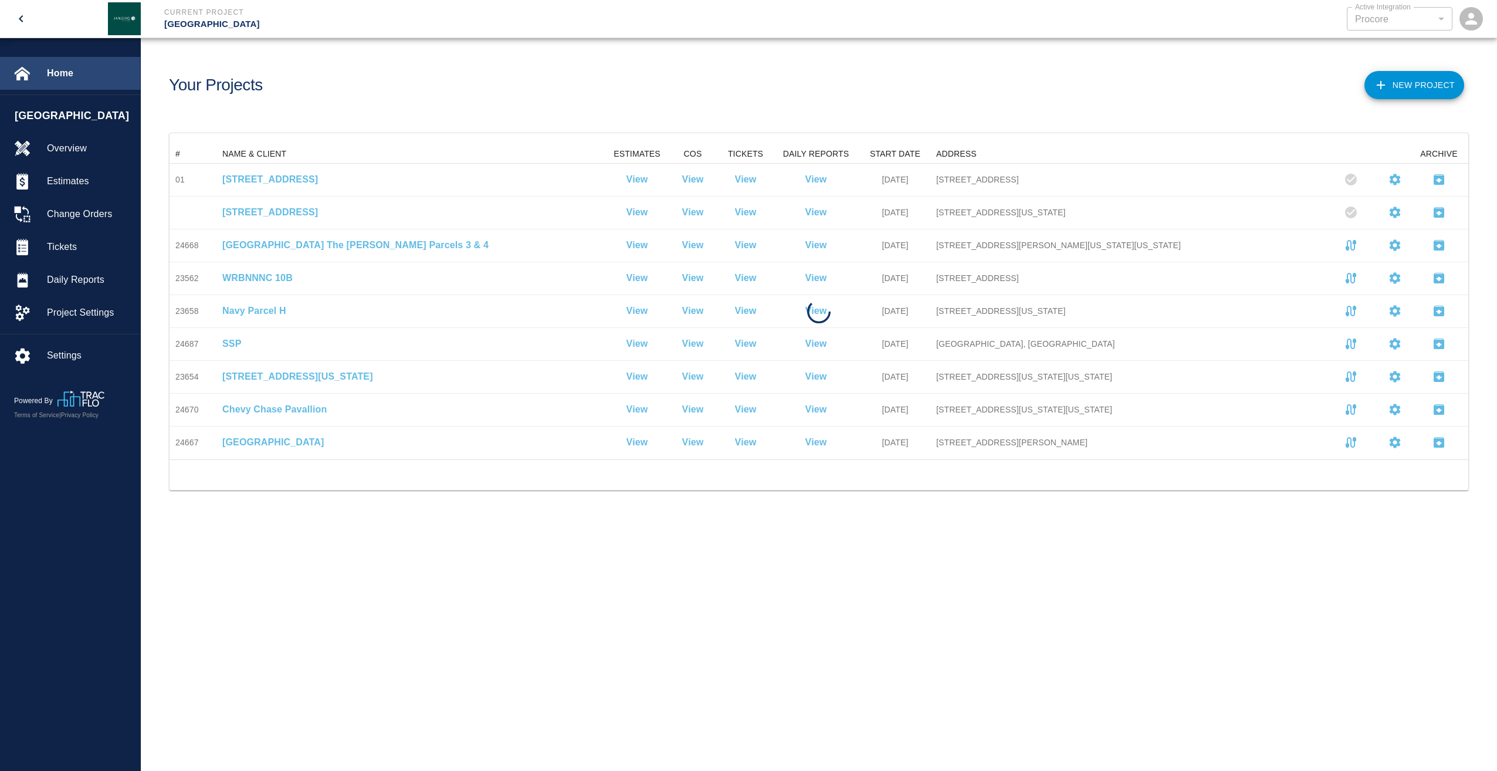
scroll to position [306, 1290]
